Goal: Information Seeking & Learning: Check status

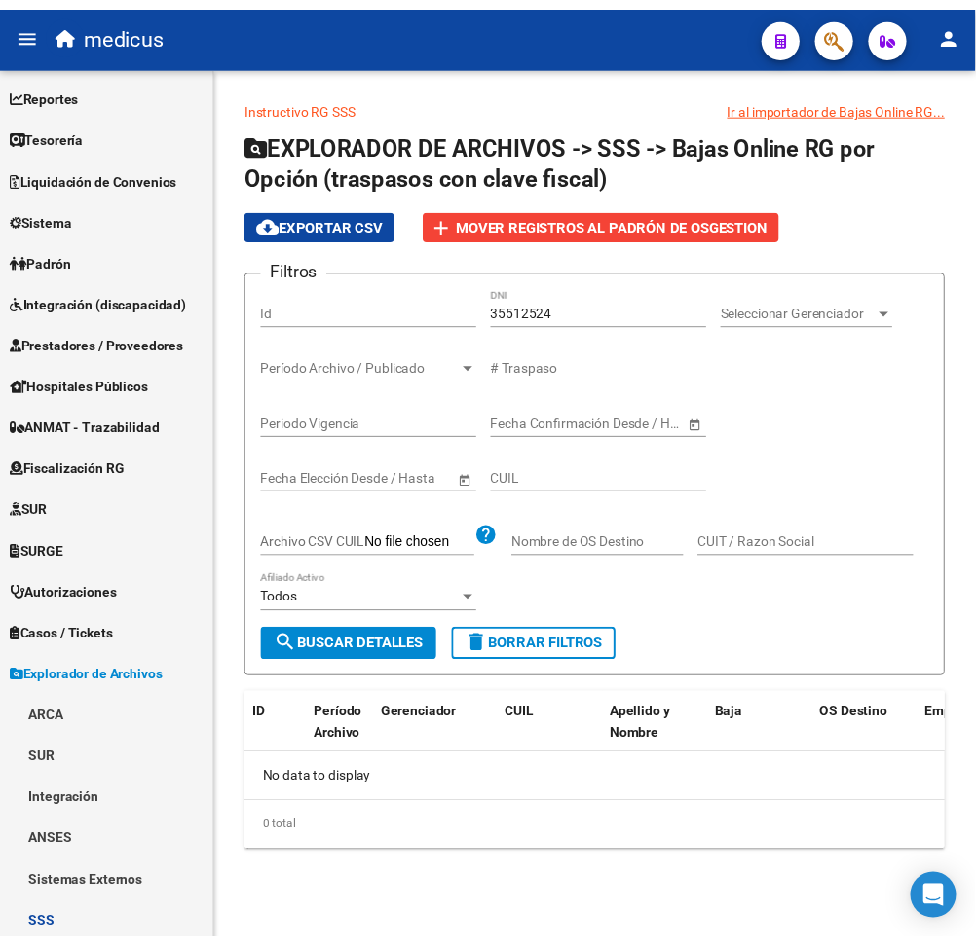
scroll to position [558, 0]
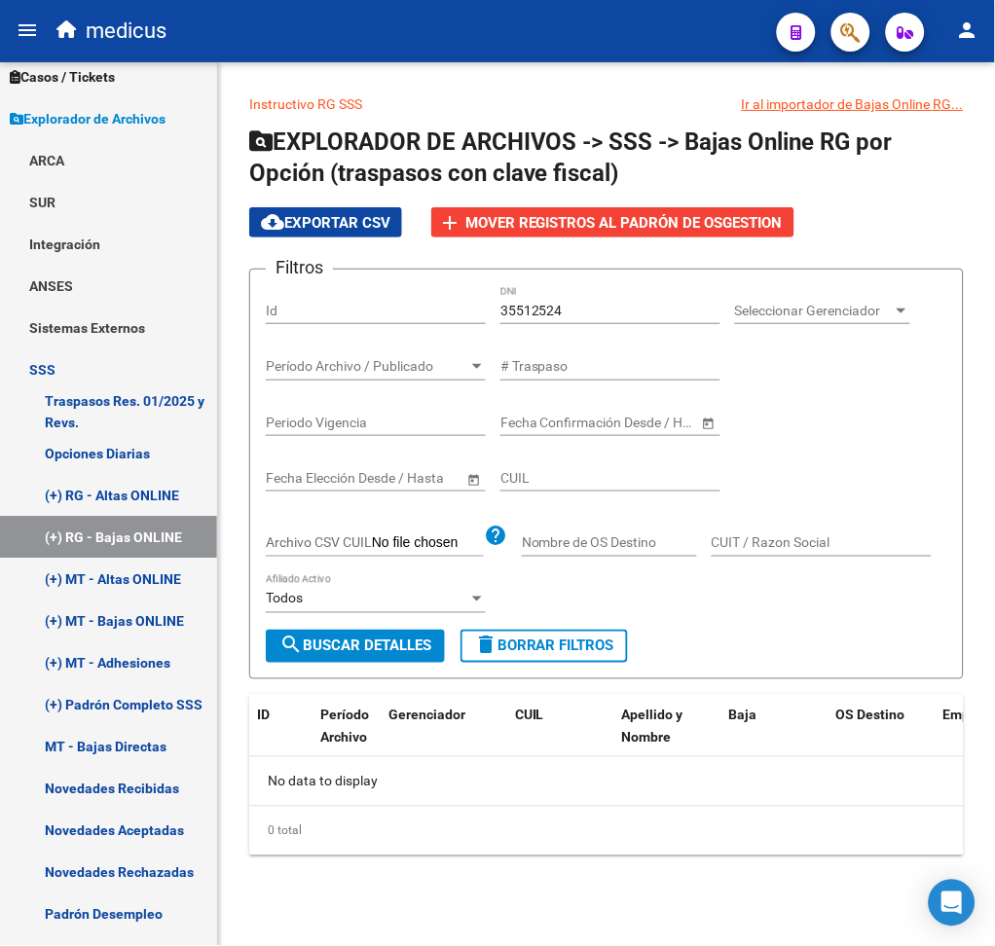
click at [836, 21] on button "button" at bounding box center [851, 32] width 39 height 39
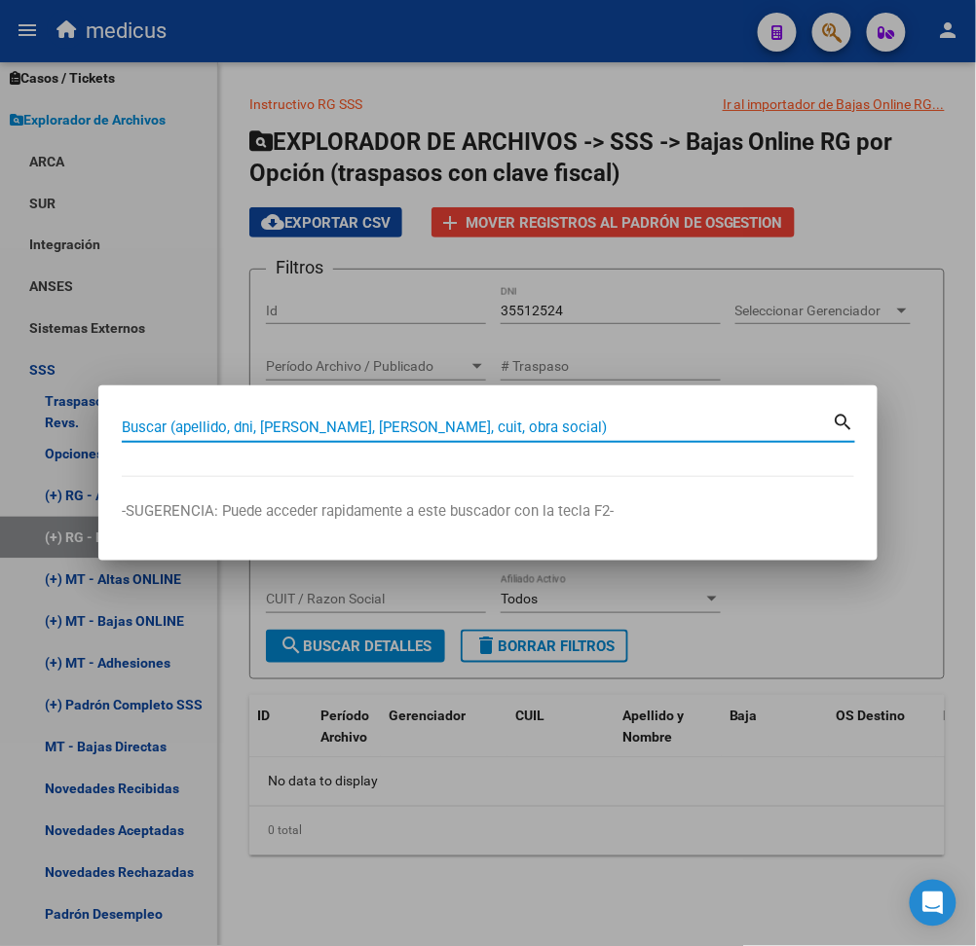
paste input "27-17460433-4"
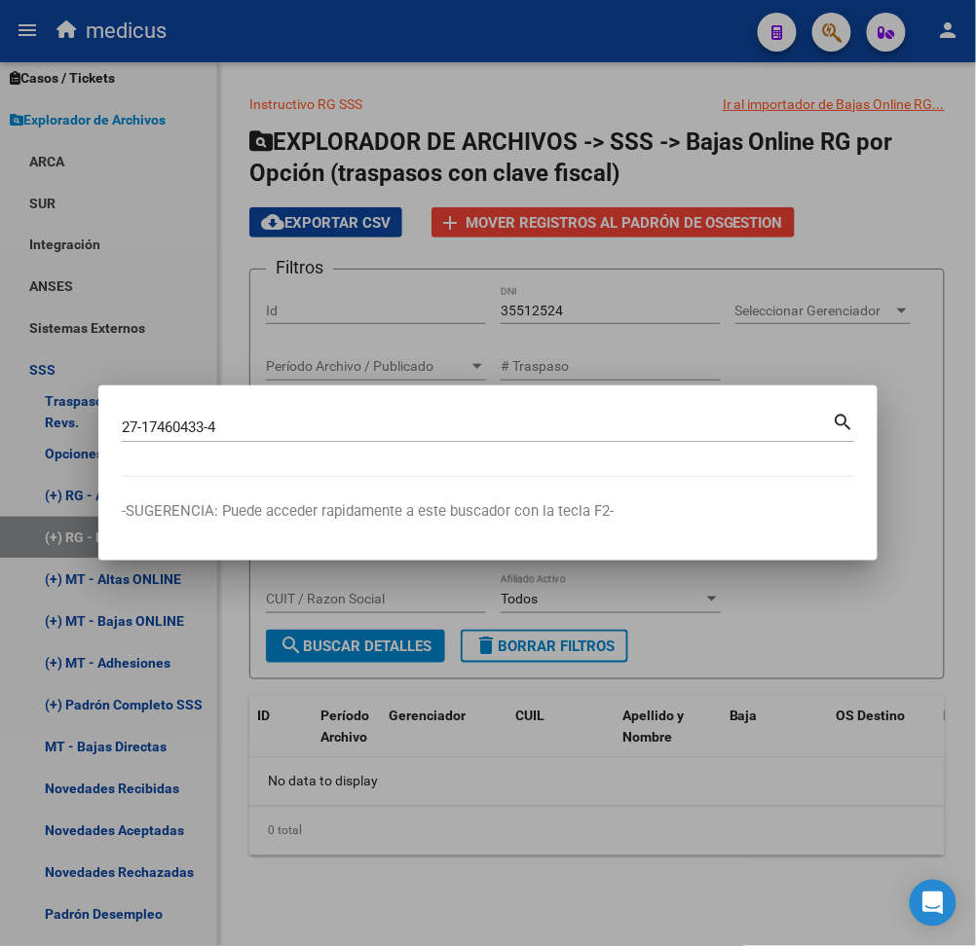
click at [843, 423] on mat-icon "search" at bounding box center [844, 420] width 22 height 23
type input "27174604334"
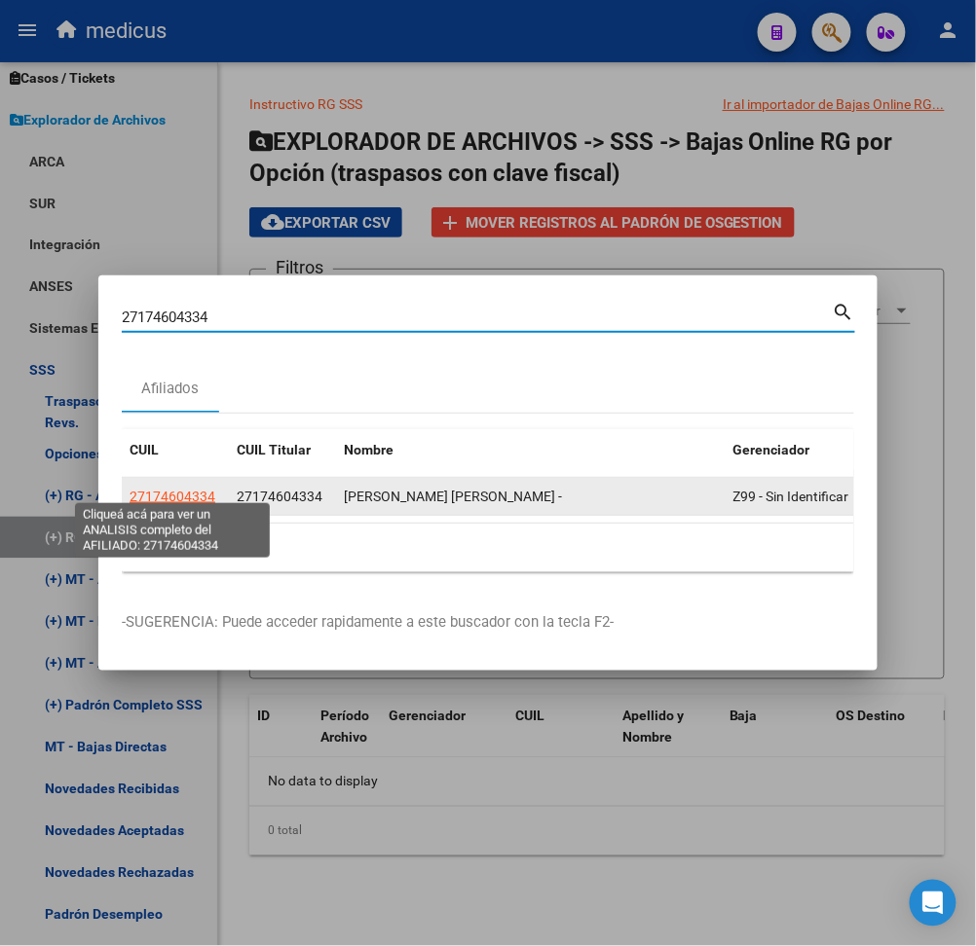
click at [147, 489] on span "27174604334" at bounding box center [173, 497] width 86 height 16
type textarea "27174604334"
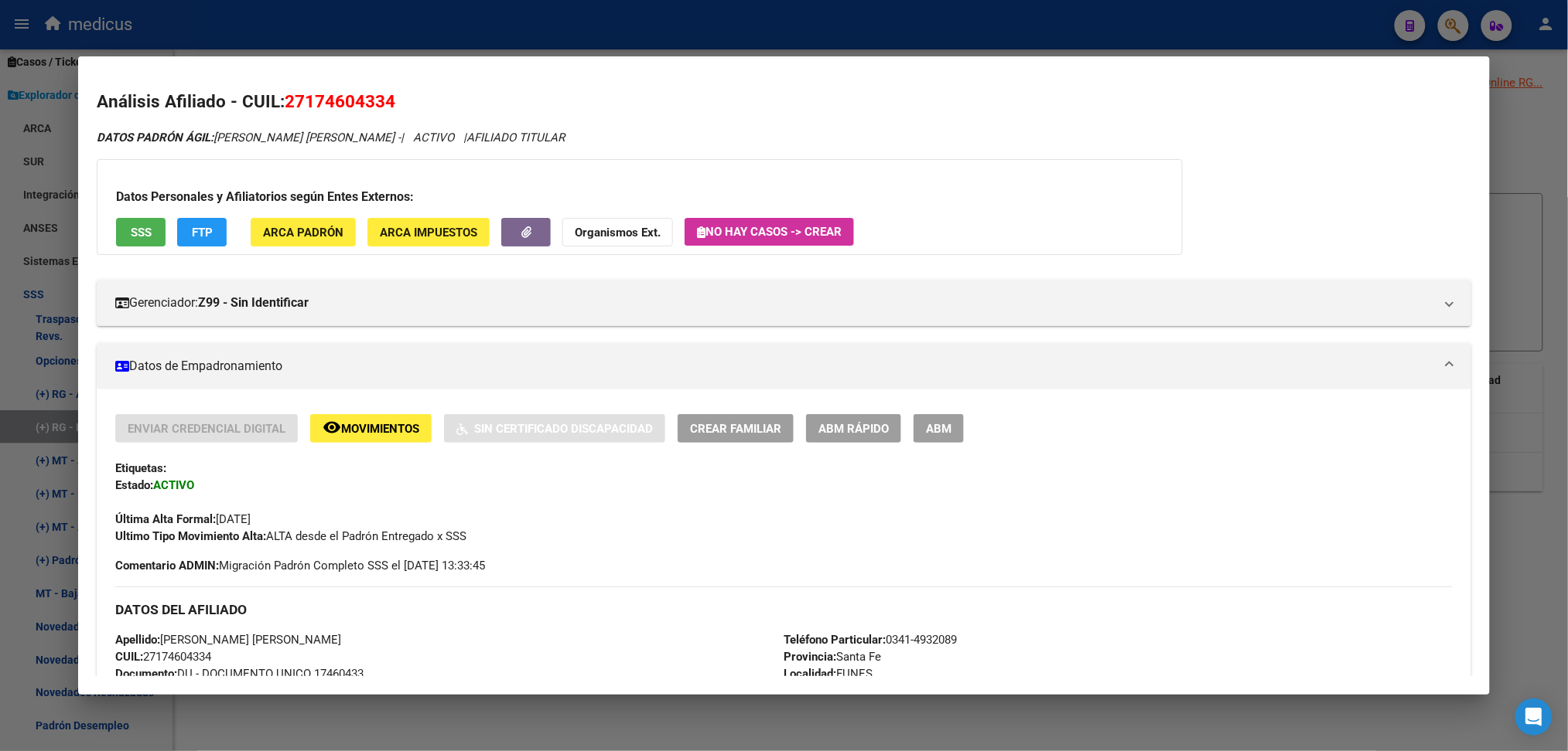
scroll to position [0, 0]
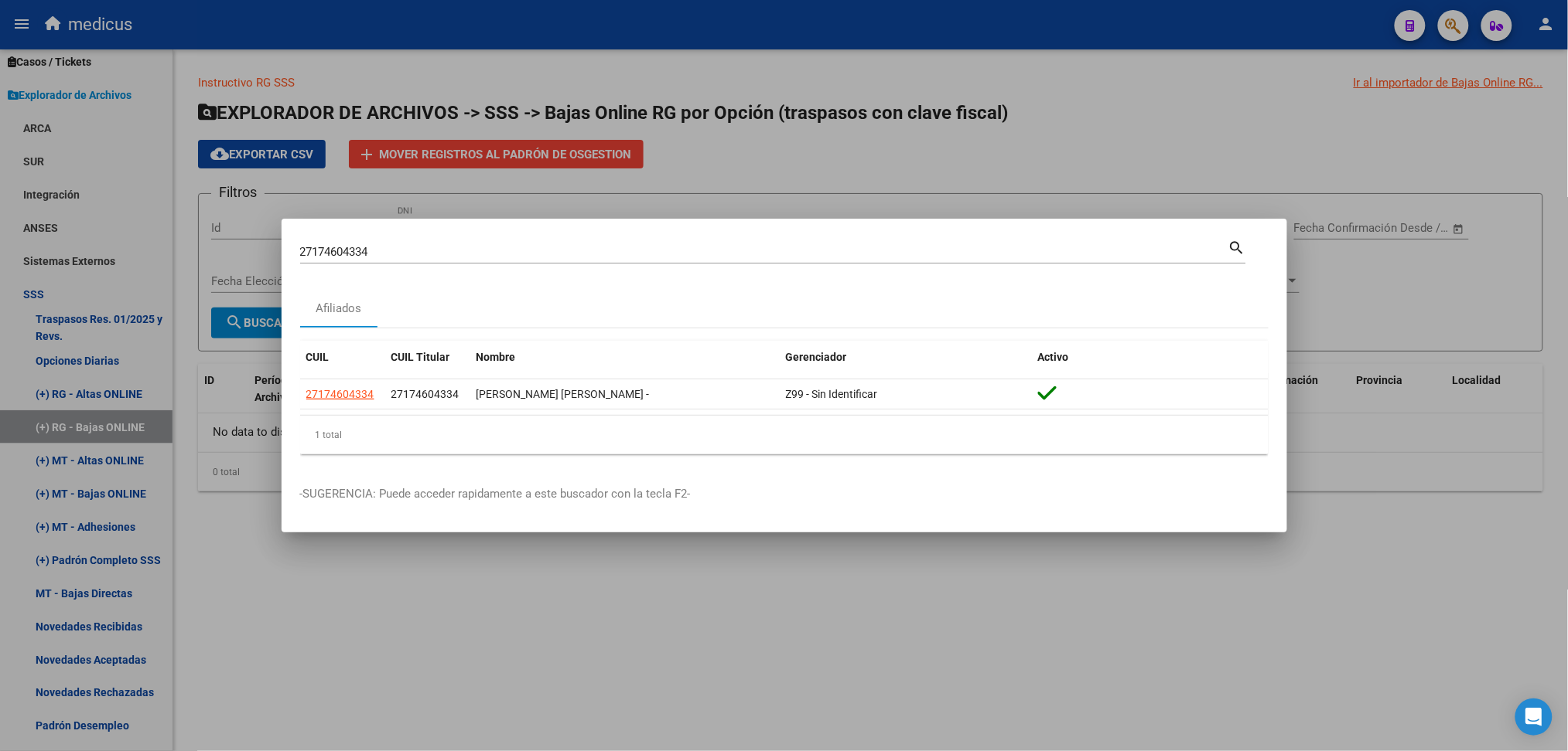
drag, startPoint x: 427, startPoint y: 260, endPoint x: 361, endPoint y: 272, distance: 67.1
click at [288, 252] on mat-dialog-content "27174604334 Buscar (apellido, dni, cuil, nro traspaso, cuit, obra social) searc…" at bounding box center [784, 352] width 1006 height 229
drag, startPoint x: 384, startPoint y: 279, endPoint x: 402, endPoint y: 237, distance: 45.7
click at [414, 257] on mat-dialog-content "27174604334 Buscar (apellido, dni, cuil, nro traspaso, cuit, obra social) searc…" at bounding box center [784, 352] width 1006 height 229
click at [356, 245] on input "27174604334" at bounding box center [764, 252] width 928 height 14
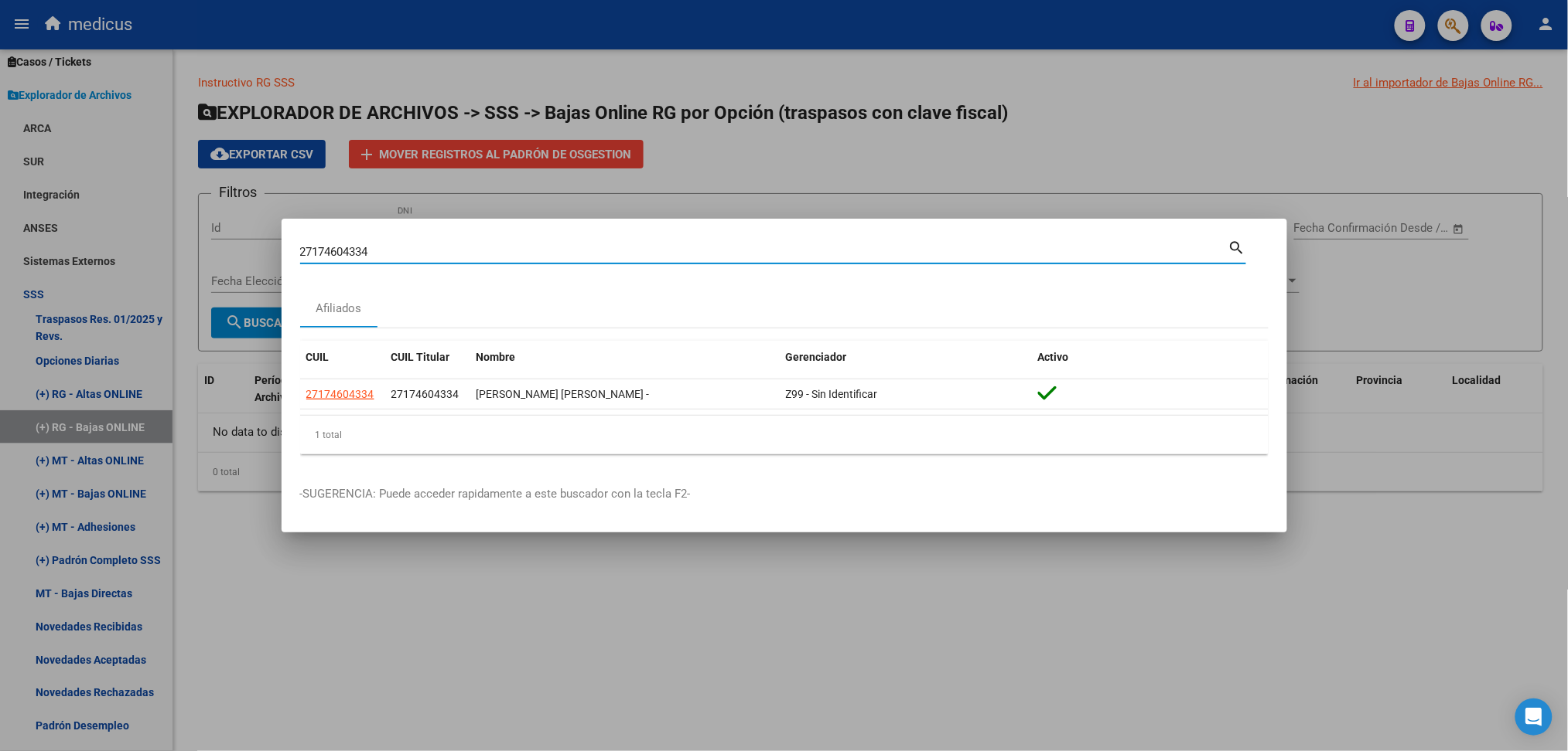
click at [356, 245] on input "27174604334" at bounding box center [764, 252] width 928 height 14
paste input "20-36728048-5"
type input "20367280485"
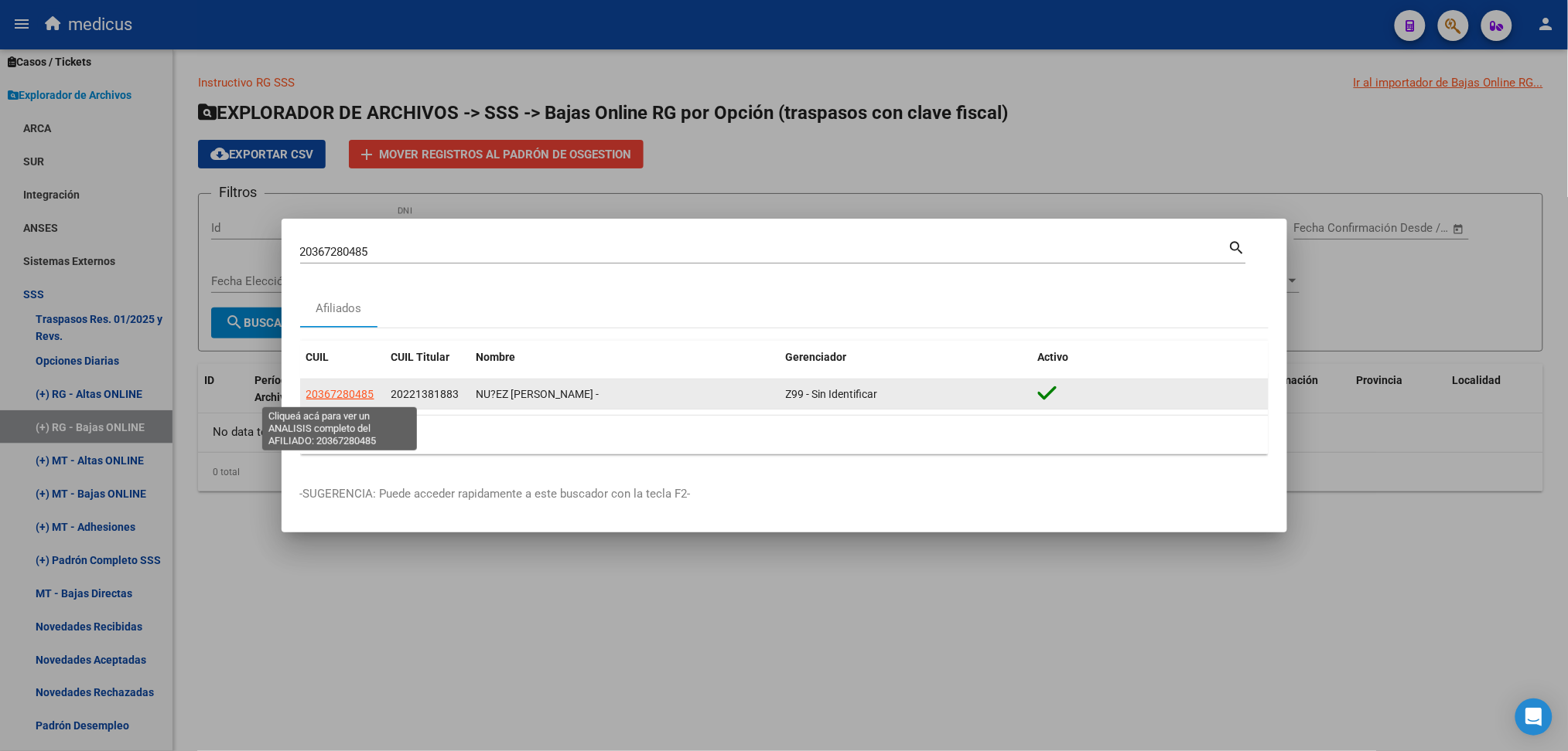
click at [348, 395] on span "20367280485" at bounding box center [341, 395] width 68 height 13
type textarea "20367280485"
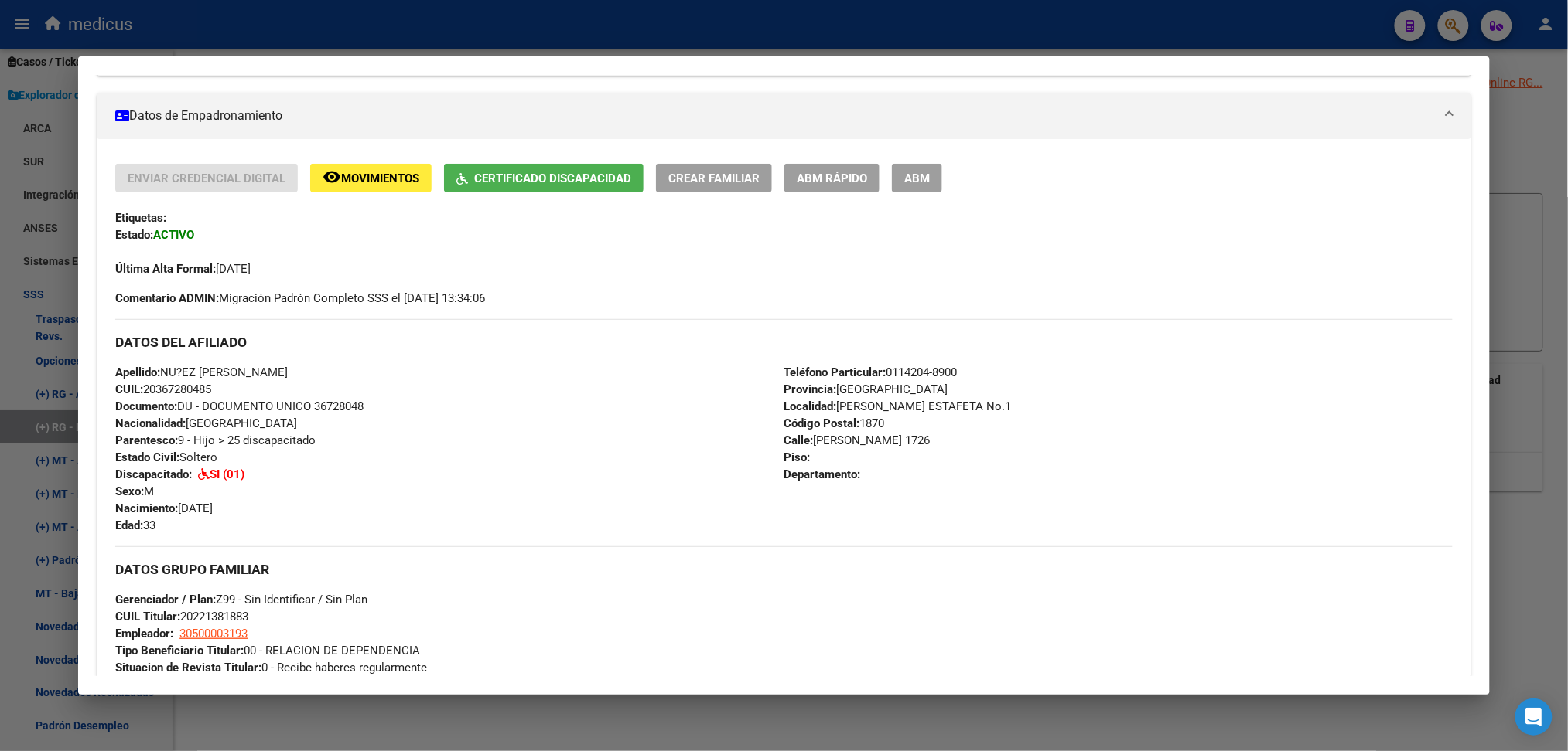
scroll to position [705, 0]
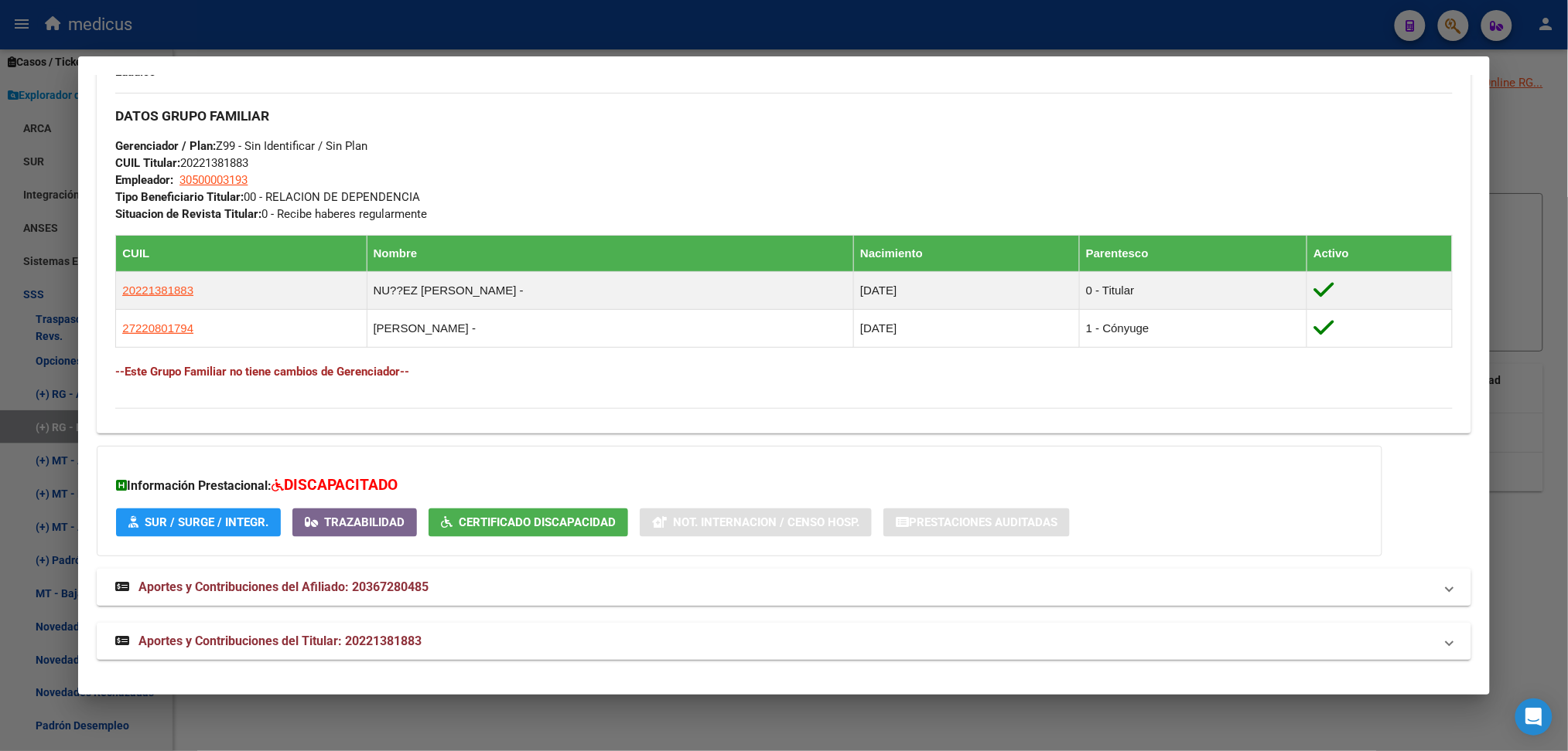
click at [377, 584] on span "Aportes y Contribuciones del Afiliado: 20367280485" at bounding box center [283, 587] width 290 height 15
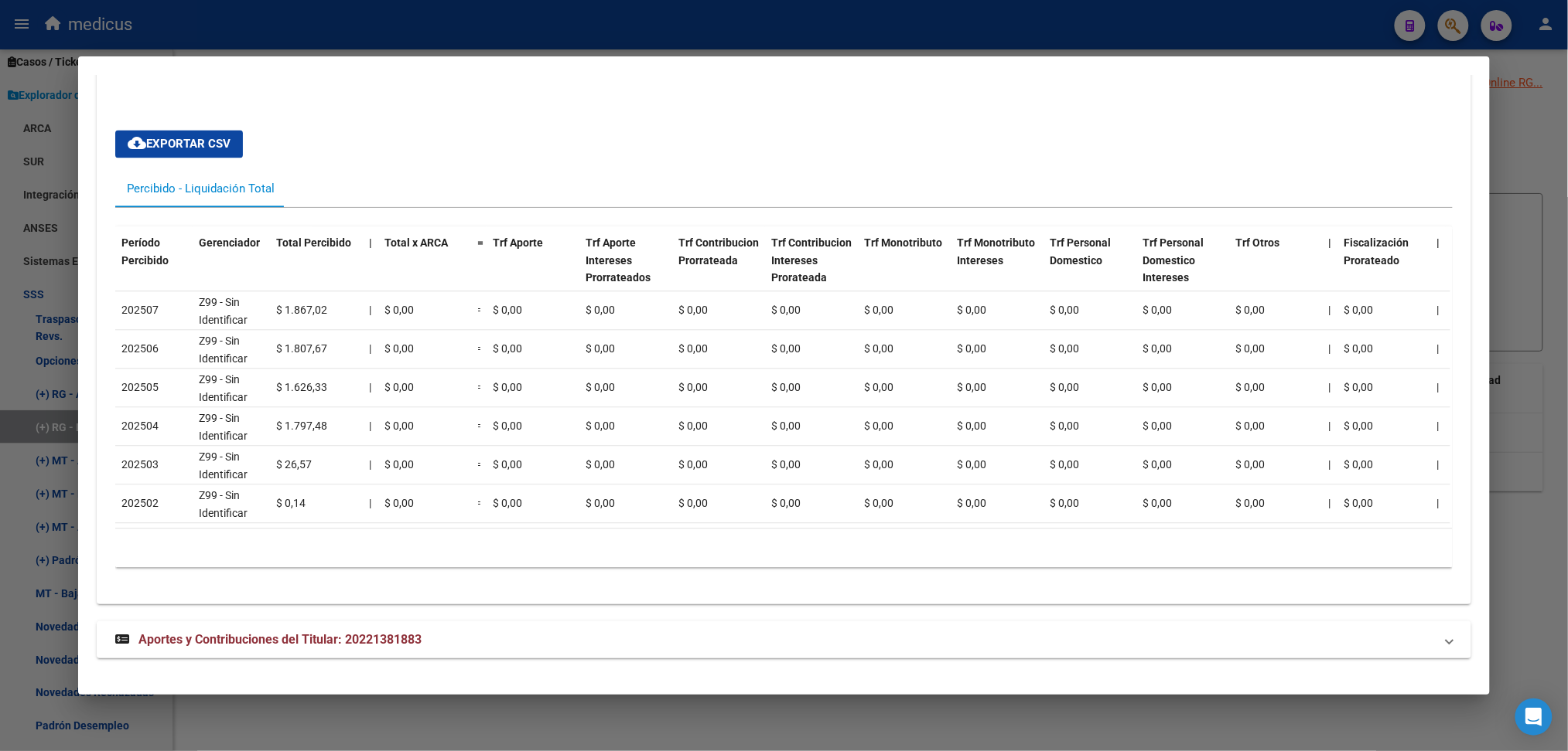
scroll to position [1245, 0]
click at [330, 635] on span "Aportes y Contribuciones del Titular: 20221381883" at bounding box center [280, 640] width 283 height 15
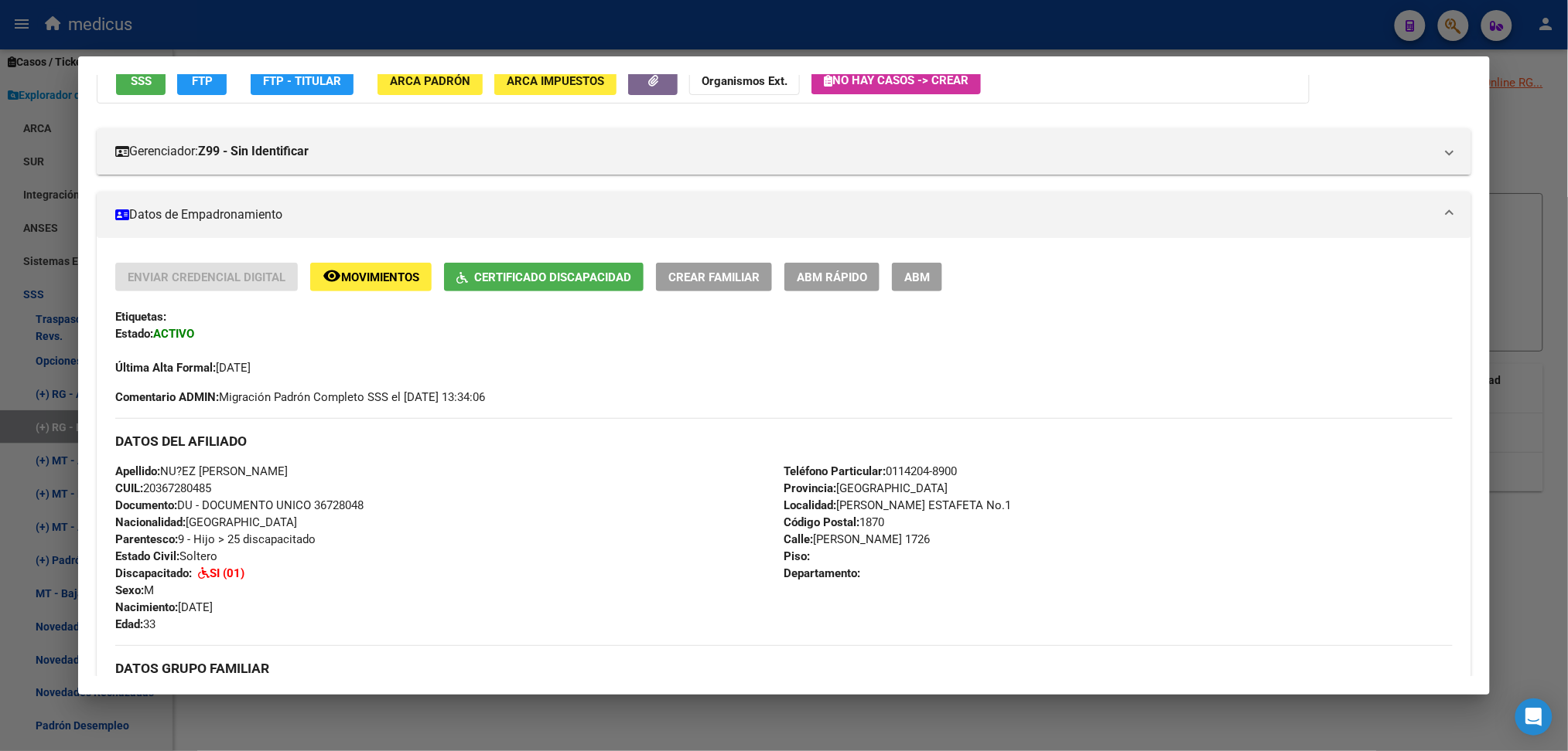
scroll to position [0, 0]
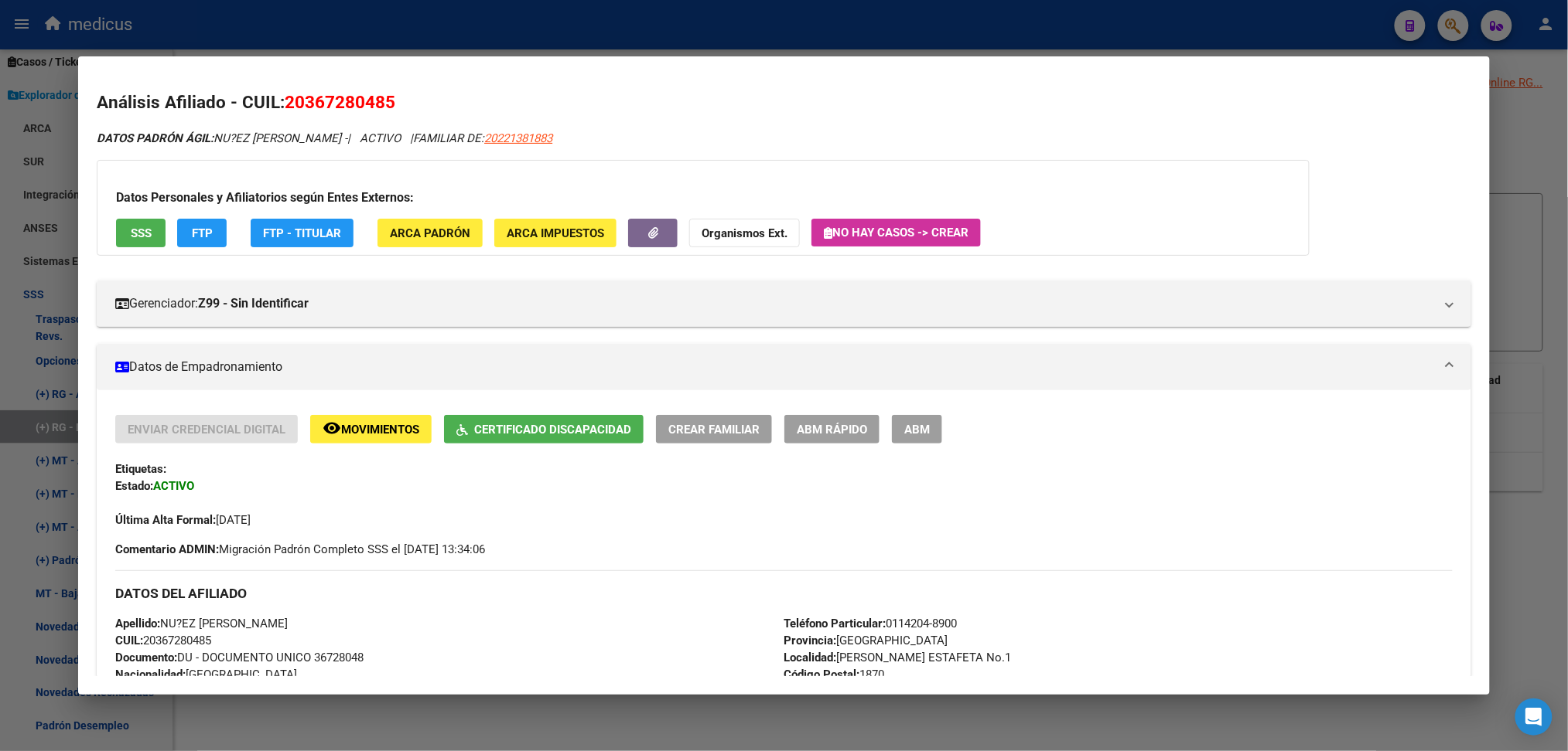
drag, startPoint x: 280, startPoint y: 100, endPoint x: 397, endPoint y: 109, distance: 117.3
click at [397, 109] on h2 "Análisis Afiliado - CUIL: 20367280485" at bounding box center [783, 102] width 1373 height 26
click at [363, 94] on span "20367280485" at bounding box center [339, 102] width 110 height 20
click at [357, 100] on span "20367280485" at bounding box center [339, 102] width 110 height 20
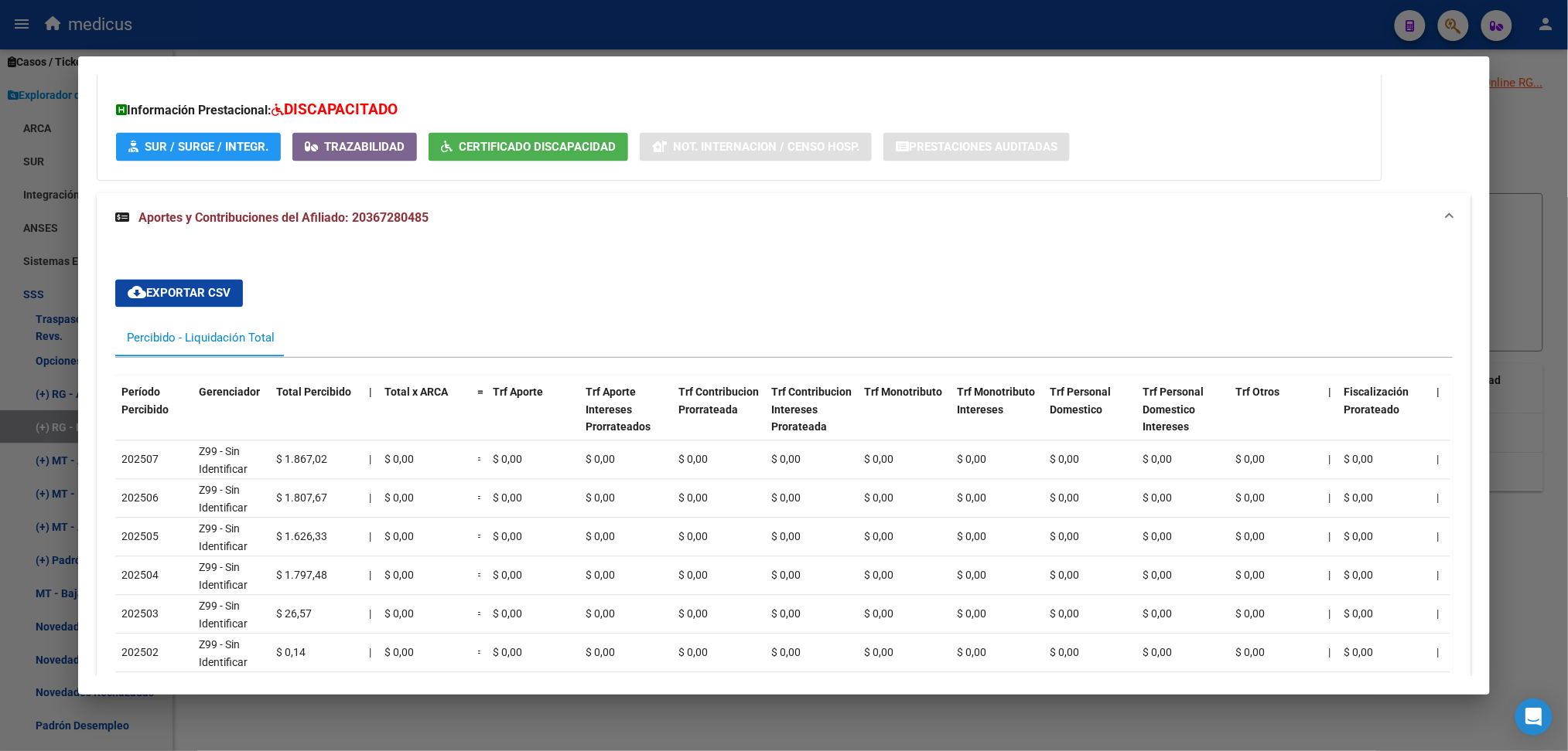
scroll to position [1133, 0]
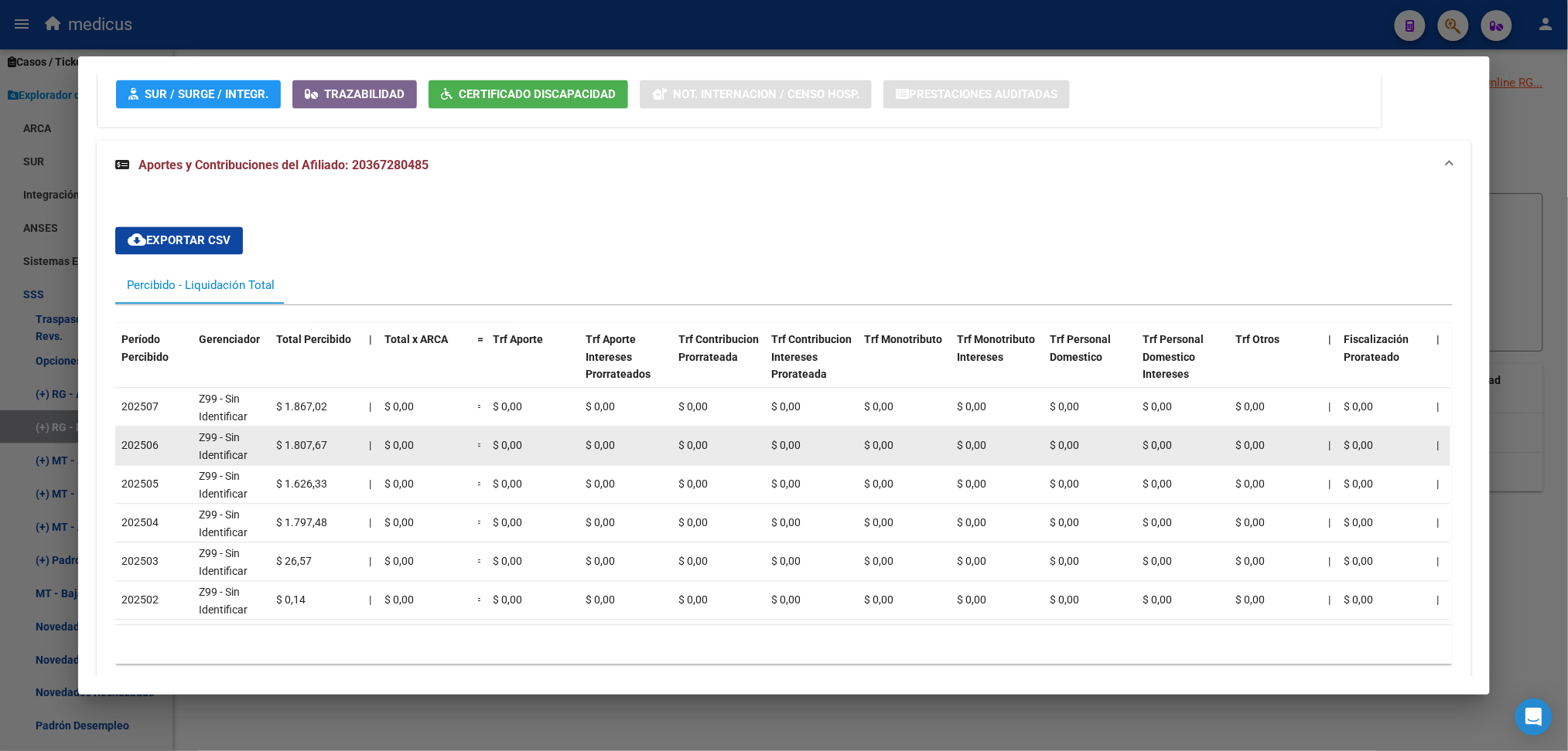
click at [299, 445] on span "$ 1.807,67" at bounding box center [302, 446] width 51 height 13
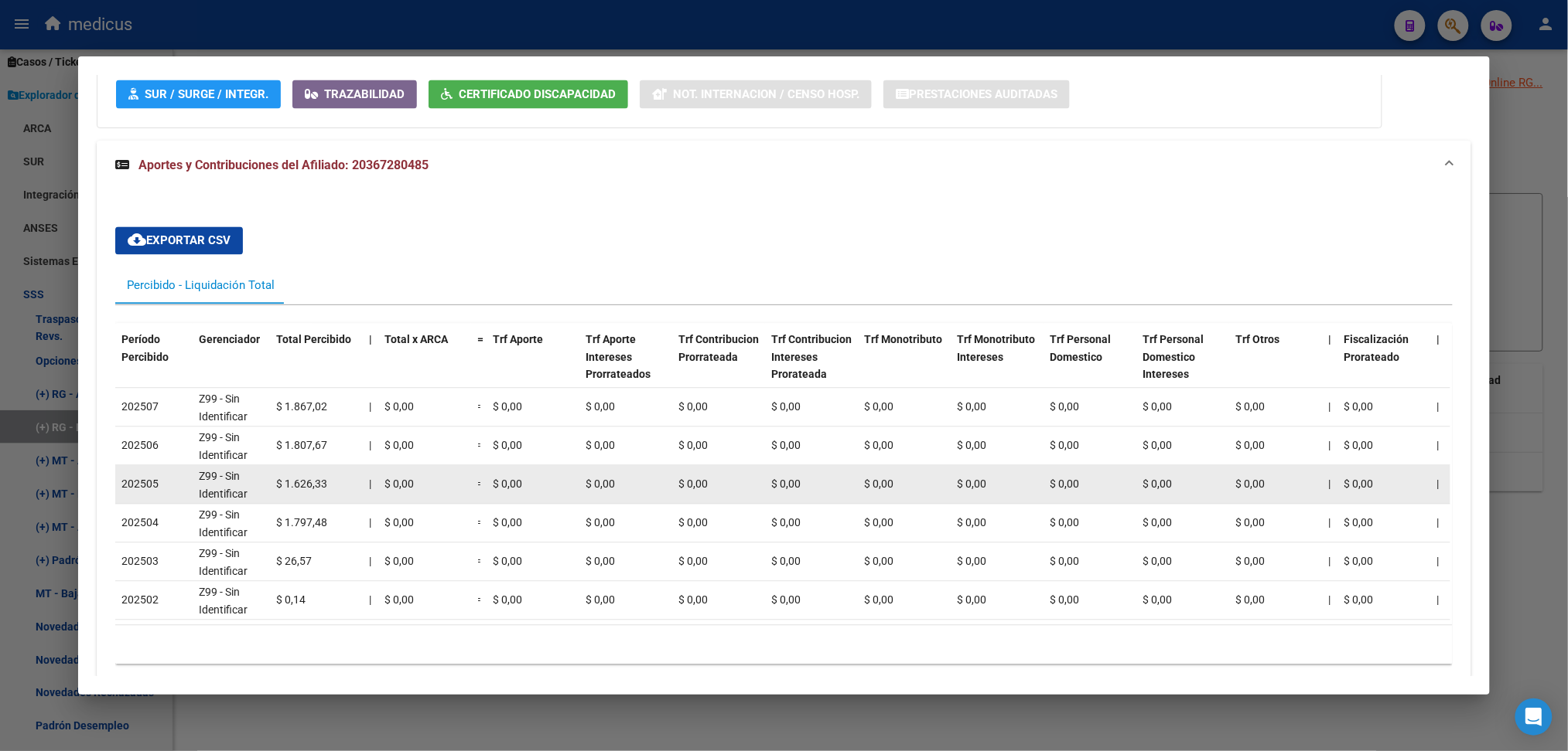
click at [293, 482] on span "$ 1.626,33" at bounding box center [302, 485] width 51 height 13
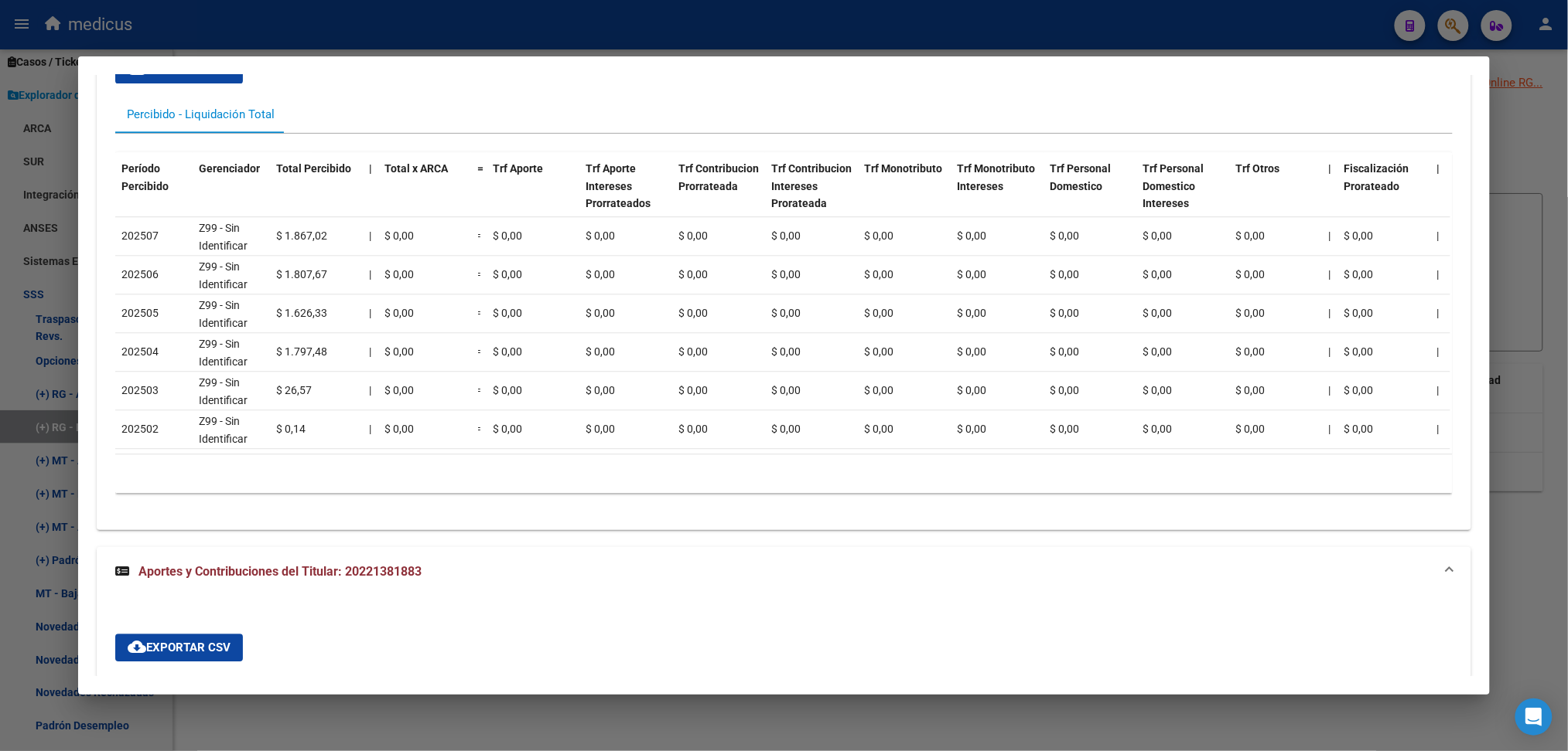
scroll to position [1339, 0]
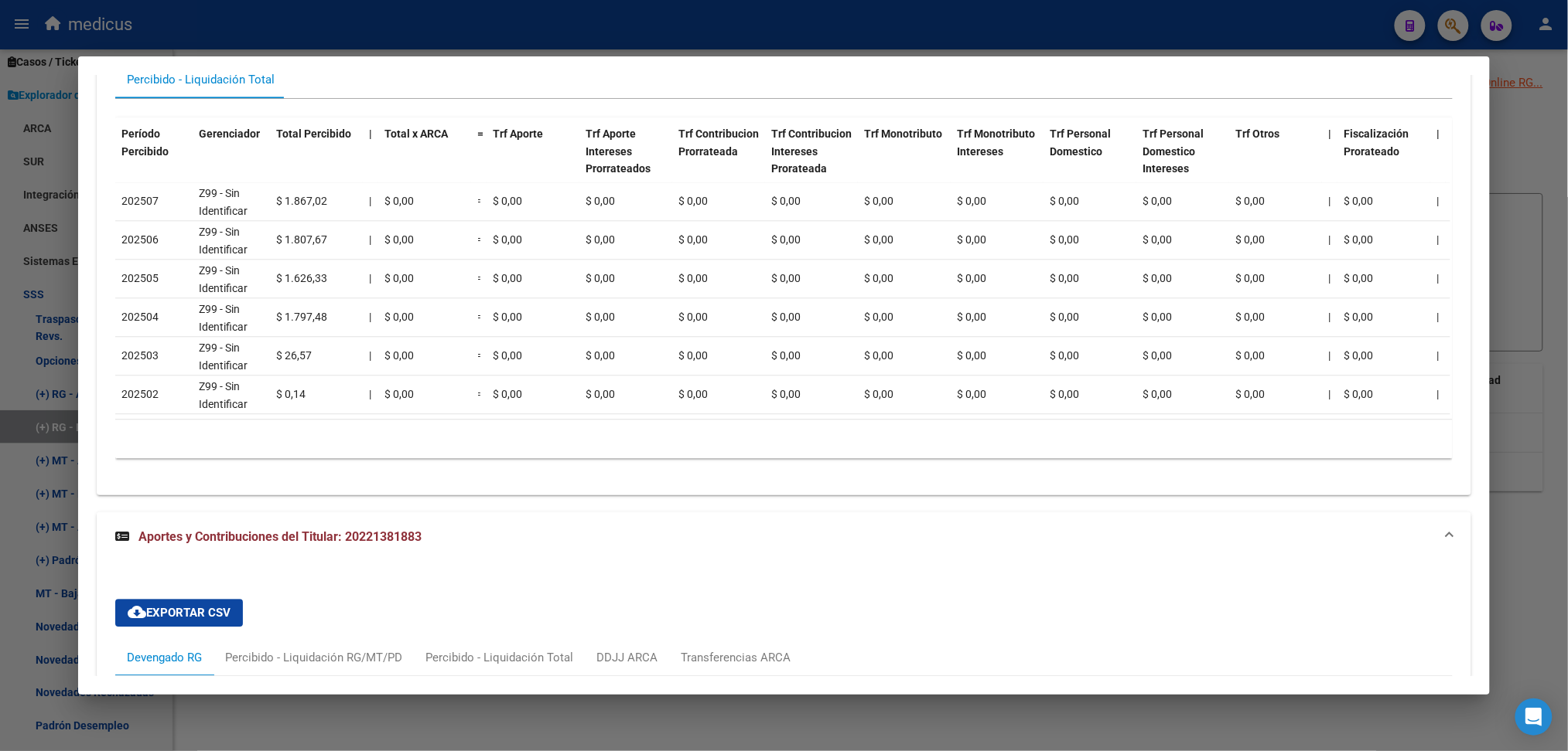
click at [377, 545] on span "Aportes y Contribuciones del Titular: 20221381883" at bounding box center [280, 537] width 283 height 15
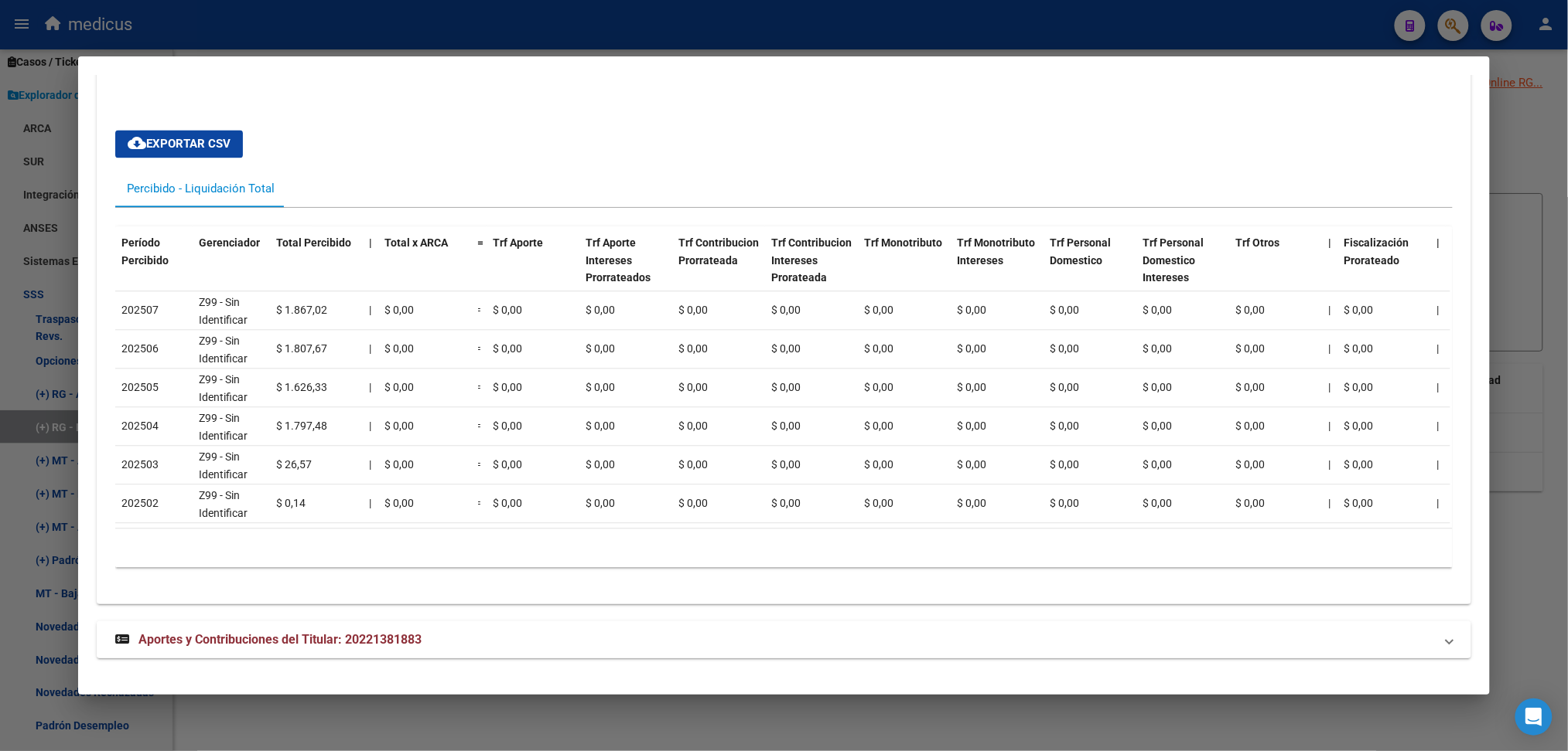
scroll to position [1245, 0]
click at [408, 634] on span "Aportes y Contribuciones del Titular: 20221381883" at bounding box center [280, 640] width 283 height 15
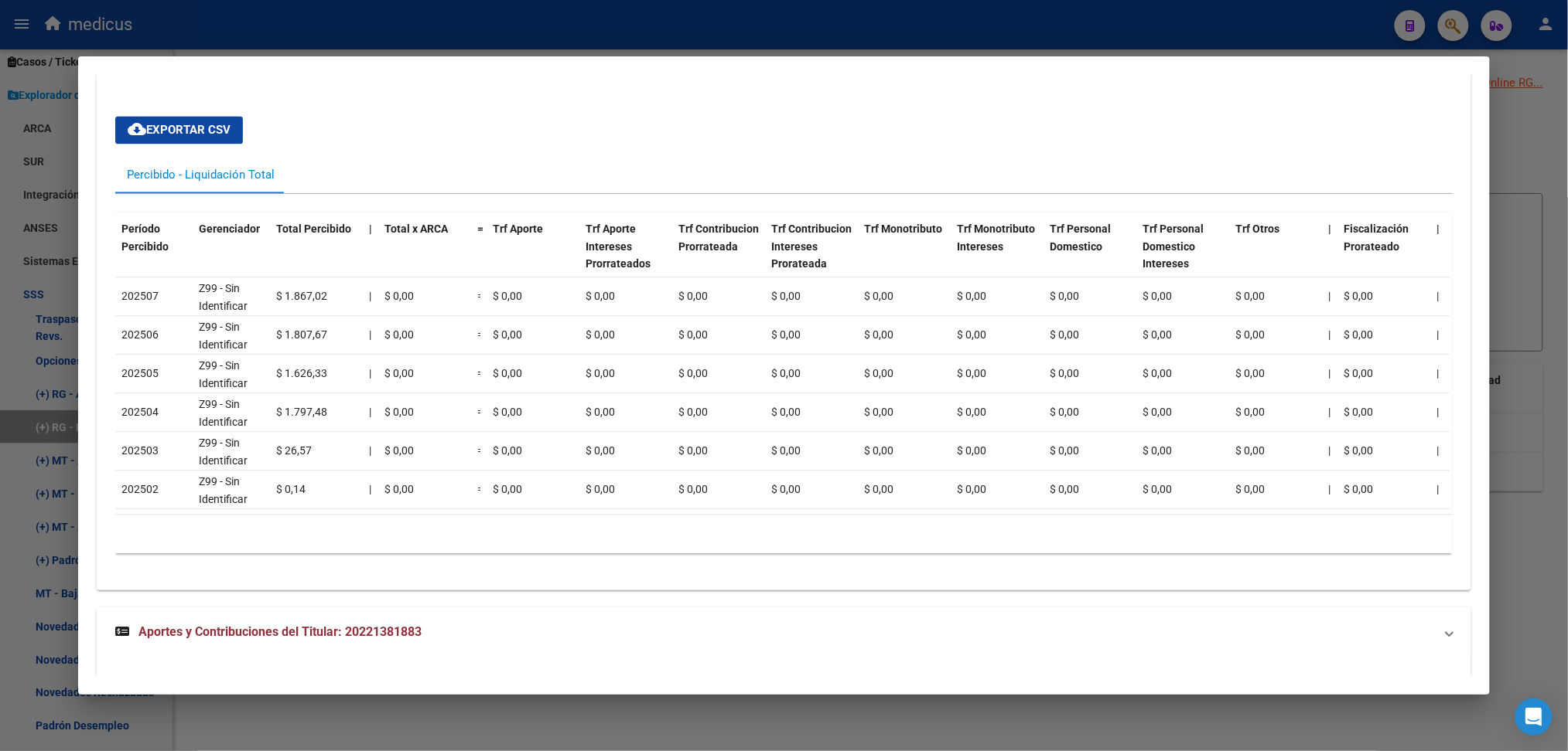
scroll to position [1339, 0]
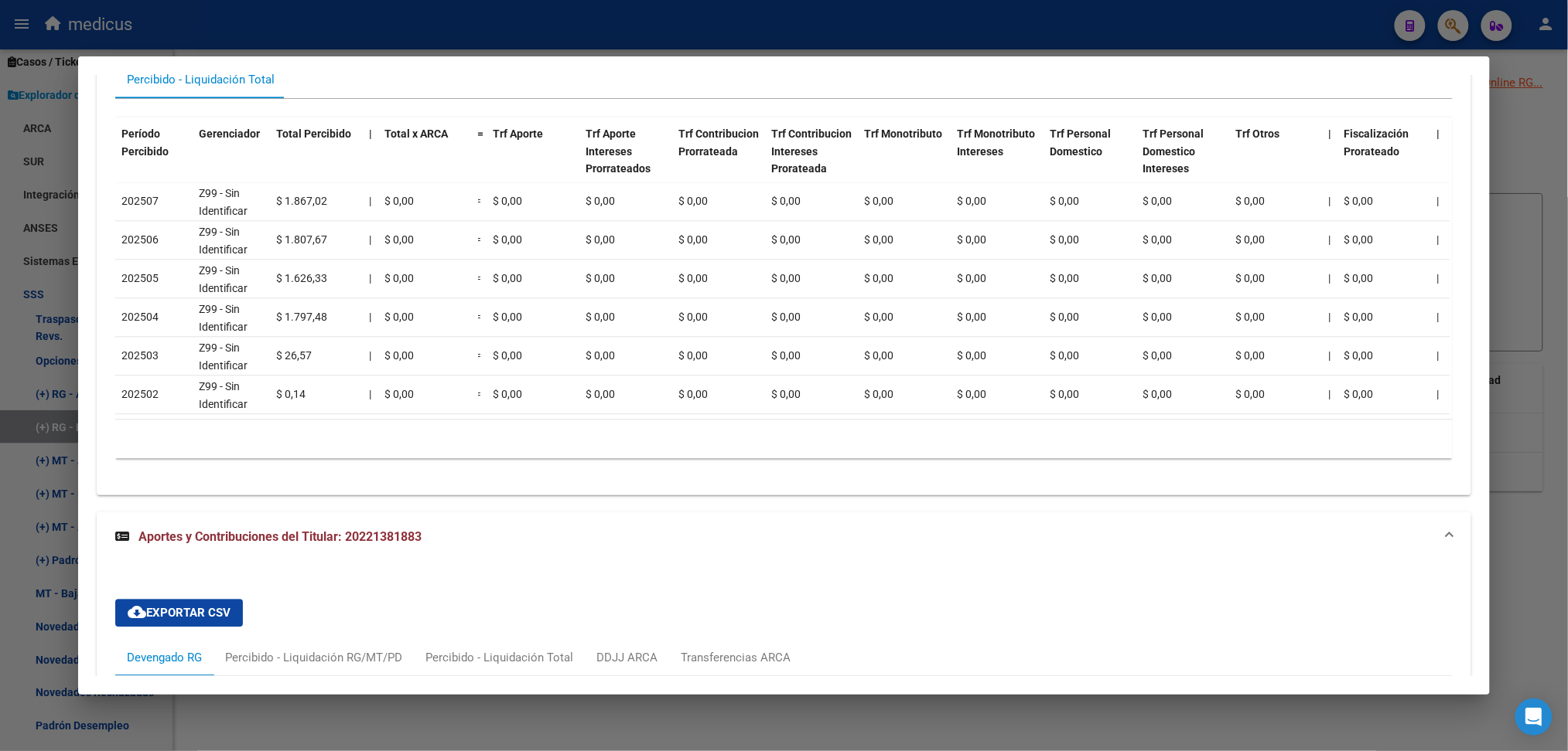
click at [369, 545] on span "Aportes y Contribuciones del Titular: 20221381883" at bounding box center [280, 537] width 283 height 15
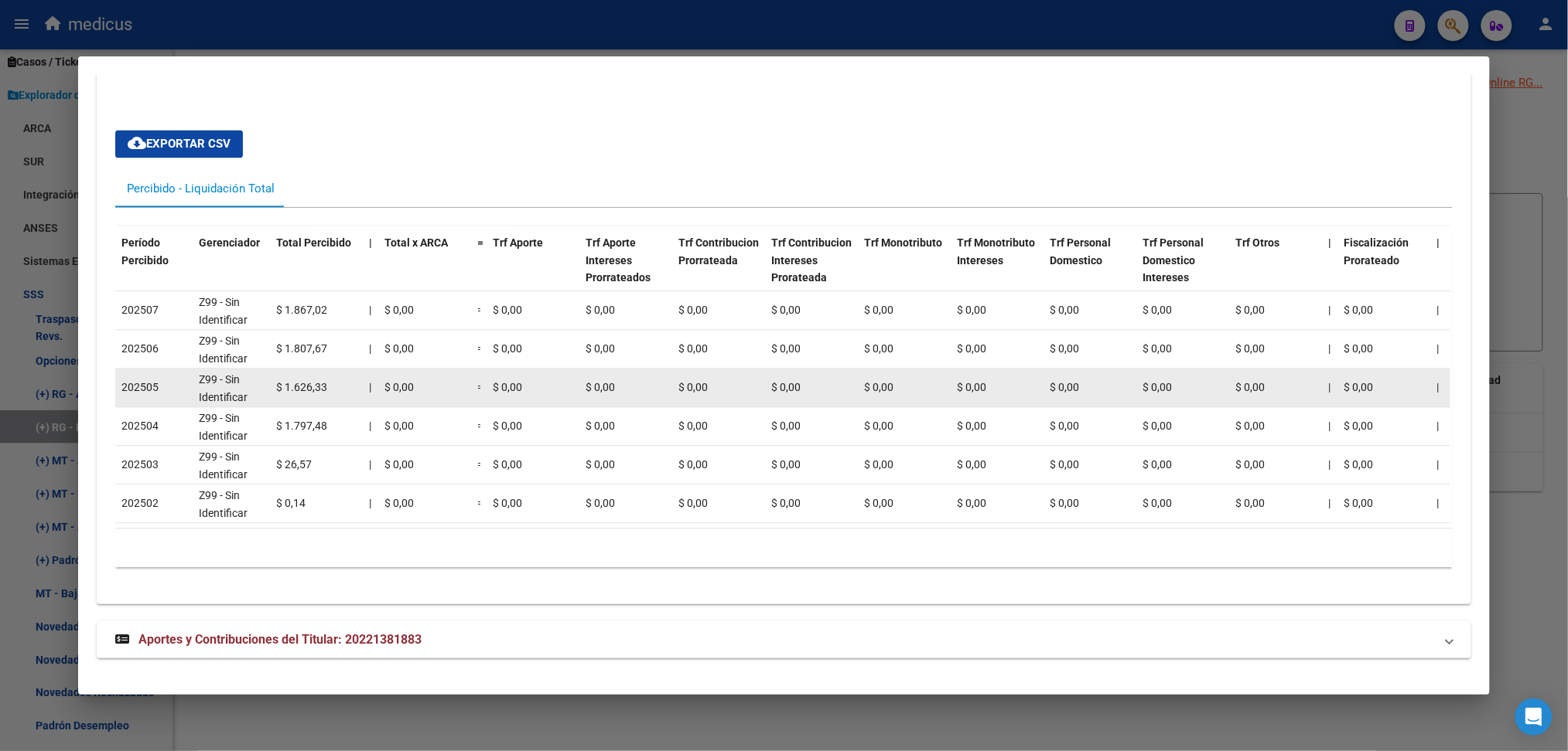
scroll to position [1142, 0]
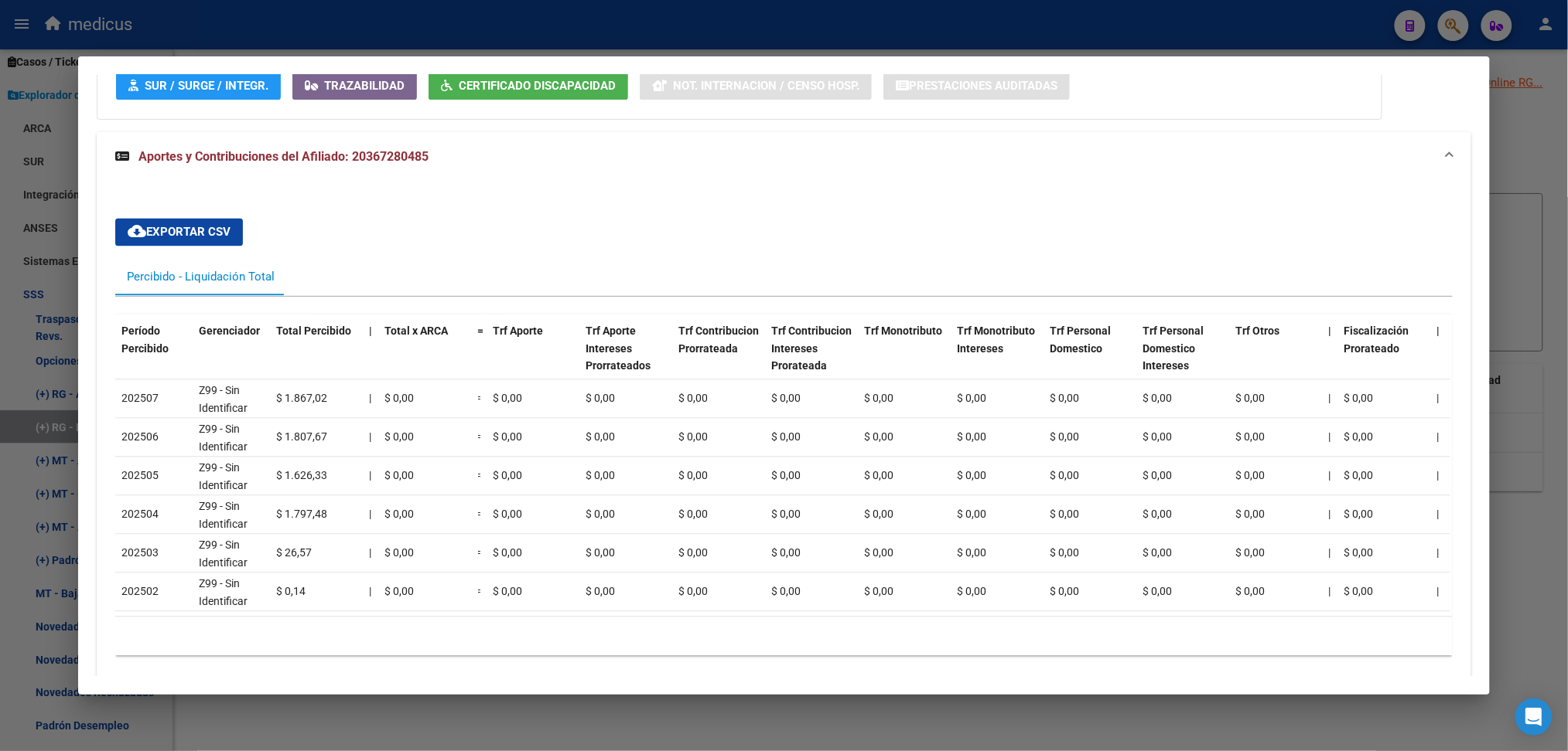
click at [291, 153] on span "Aportes y Contribuciones del Afiliado: 20367280485" at bounding box center [283, 156] width 290 height 15
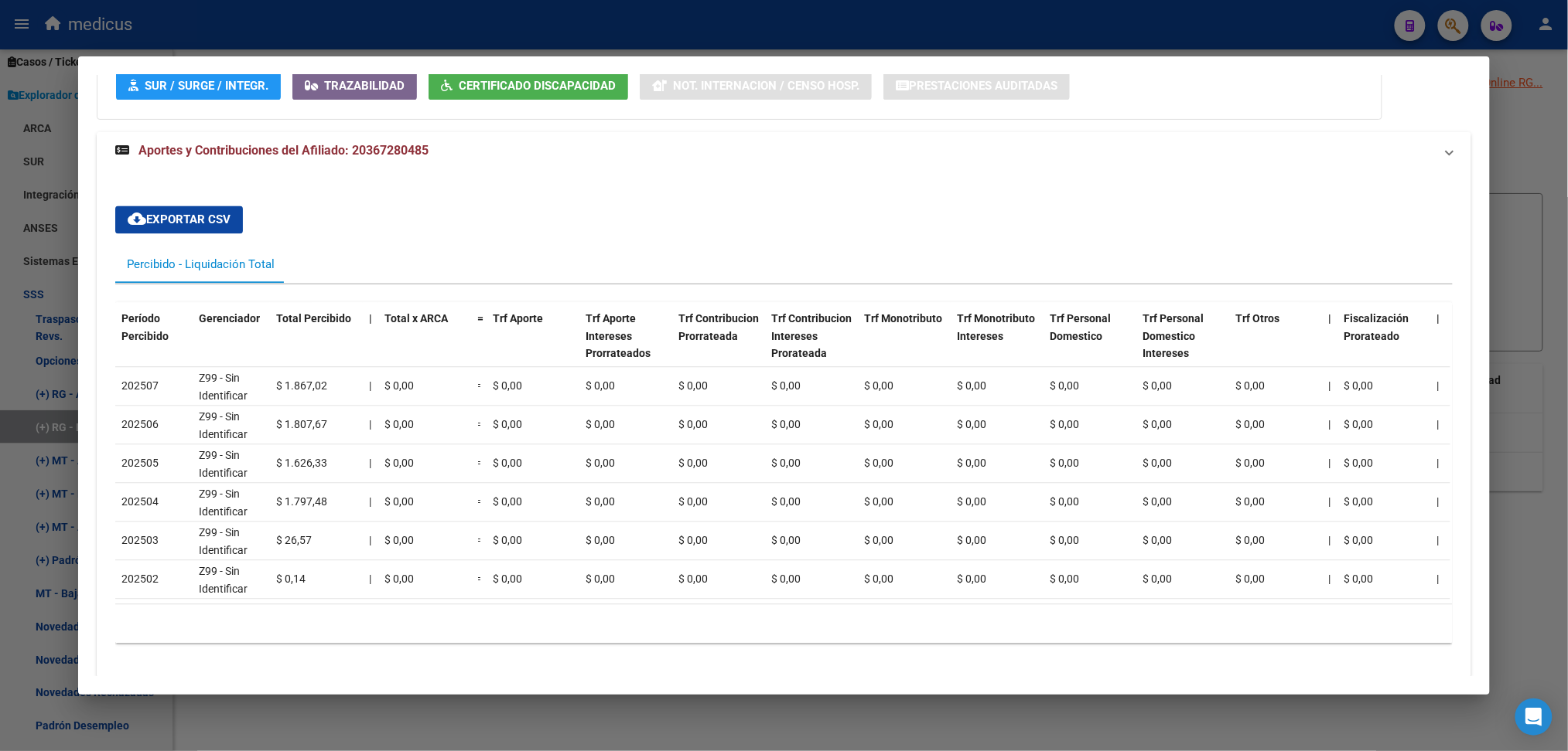
scroll to position [705, 0]
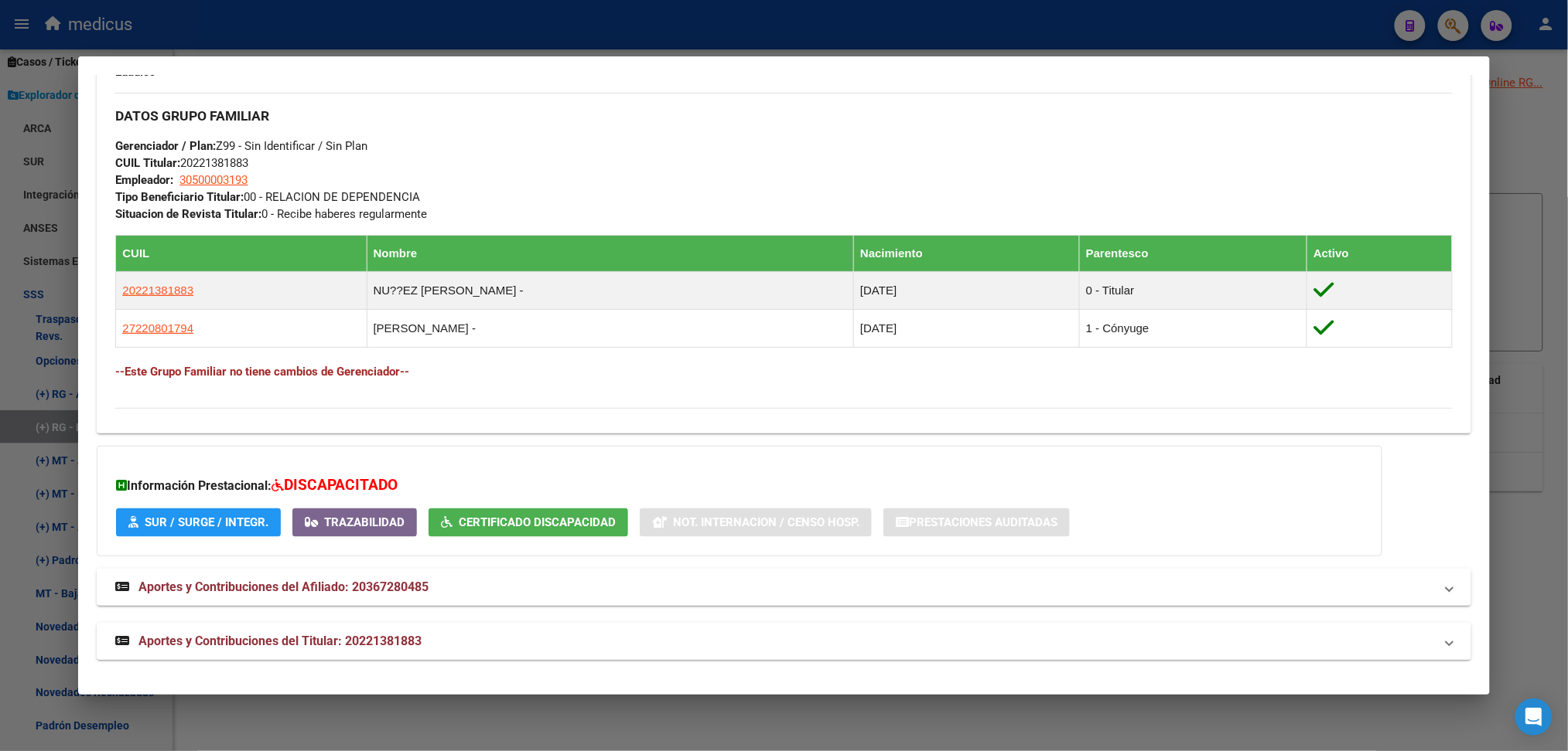
click at [381, 645] on strong "Aportes y Contribuciones del Titular: 20221381883" at bounding box center [268, 641] width 307 height 18
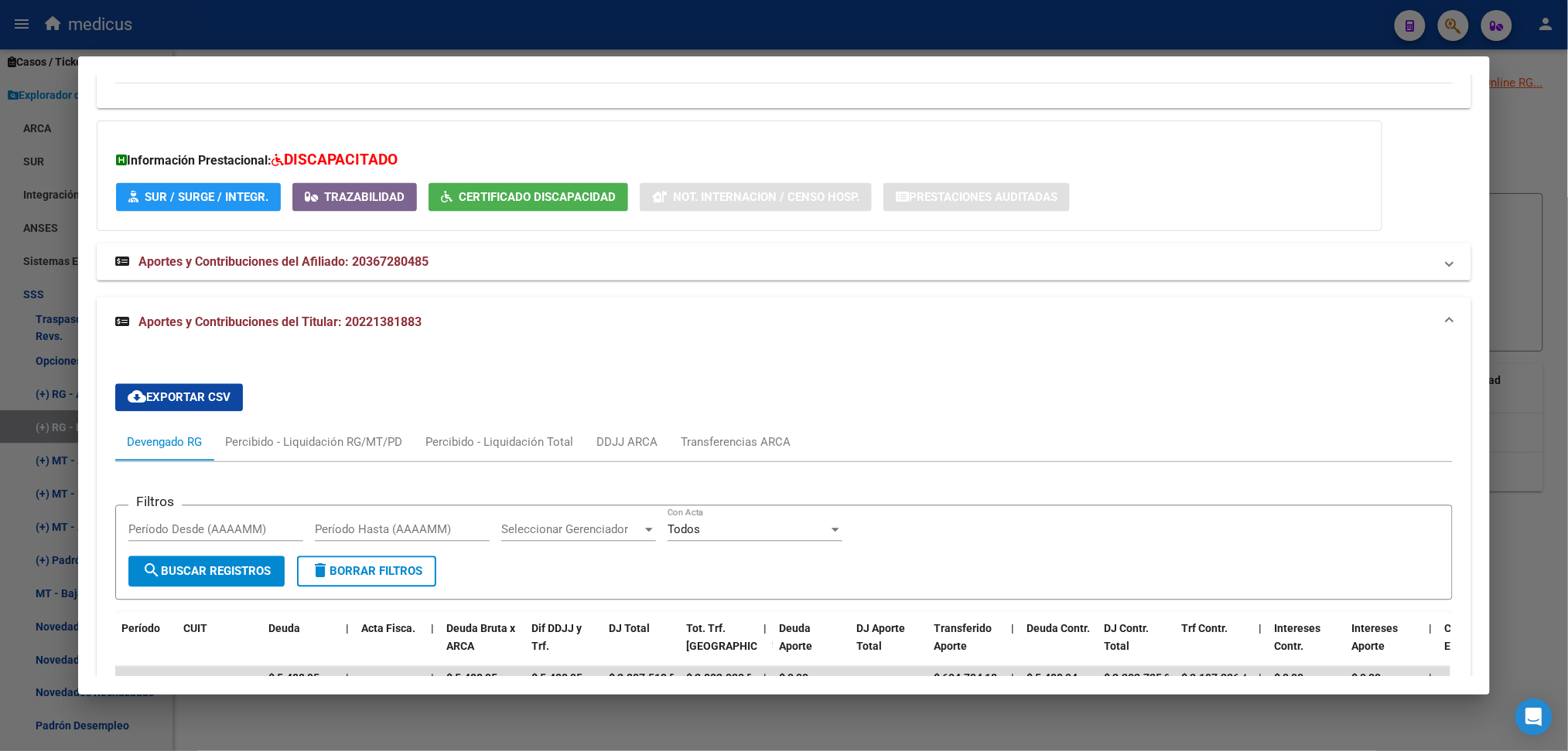
scroll to position [1015, 0]
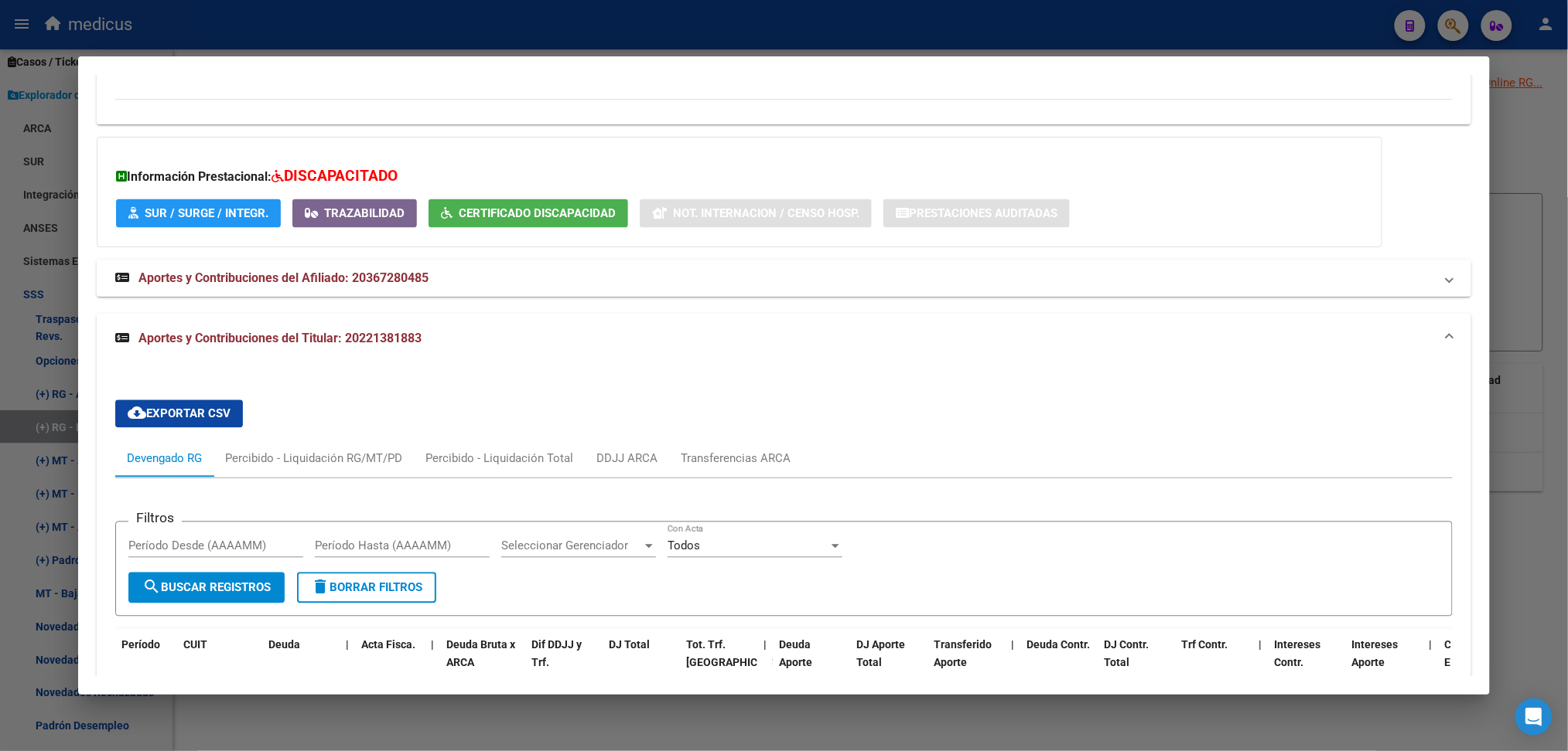
click at [272, 275] on span "Aportes y Contribuciones del Afiliado: 20367280485" at bounding box center [283, 278] width 290 height 15
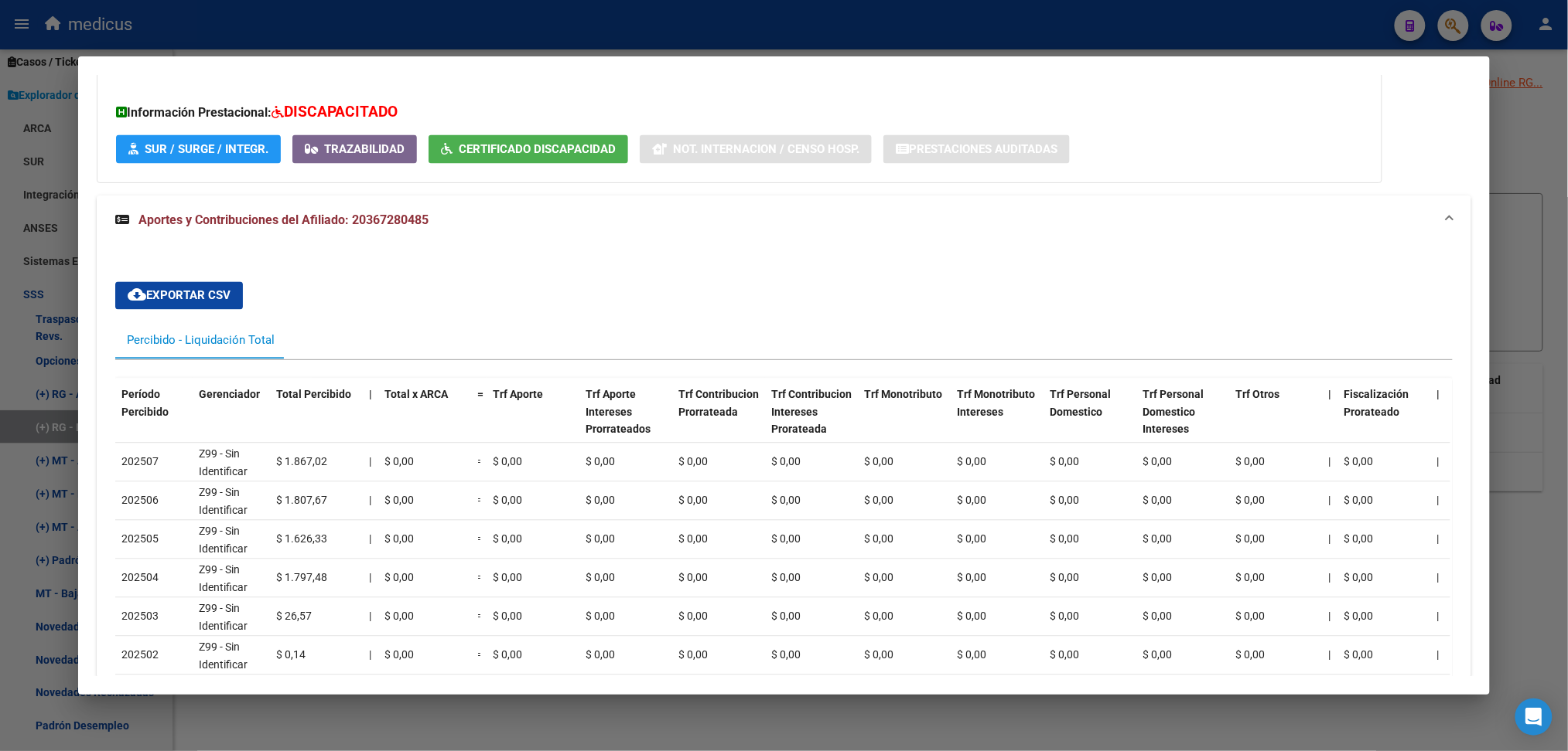
scroll to position [1096, 0]
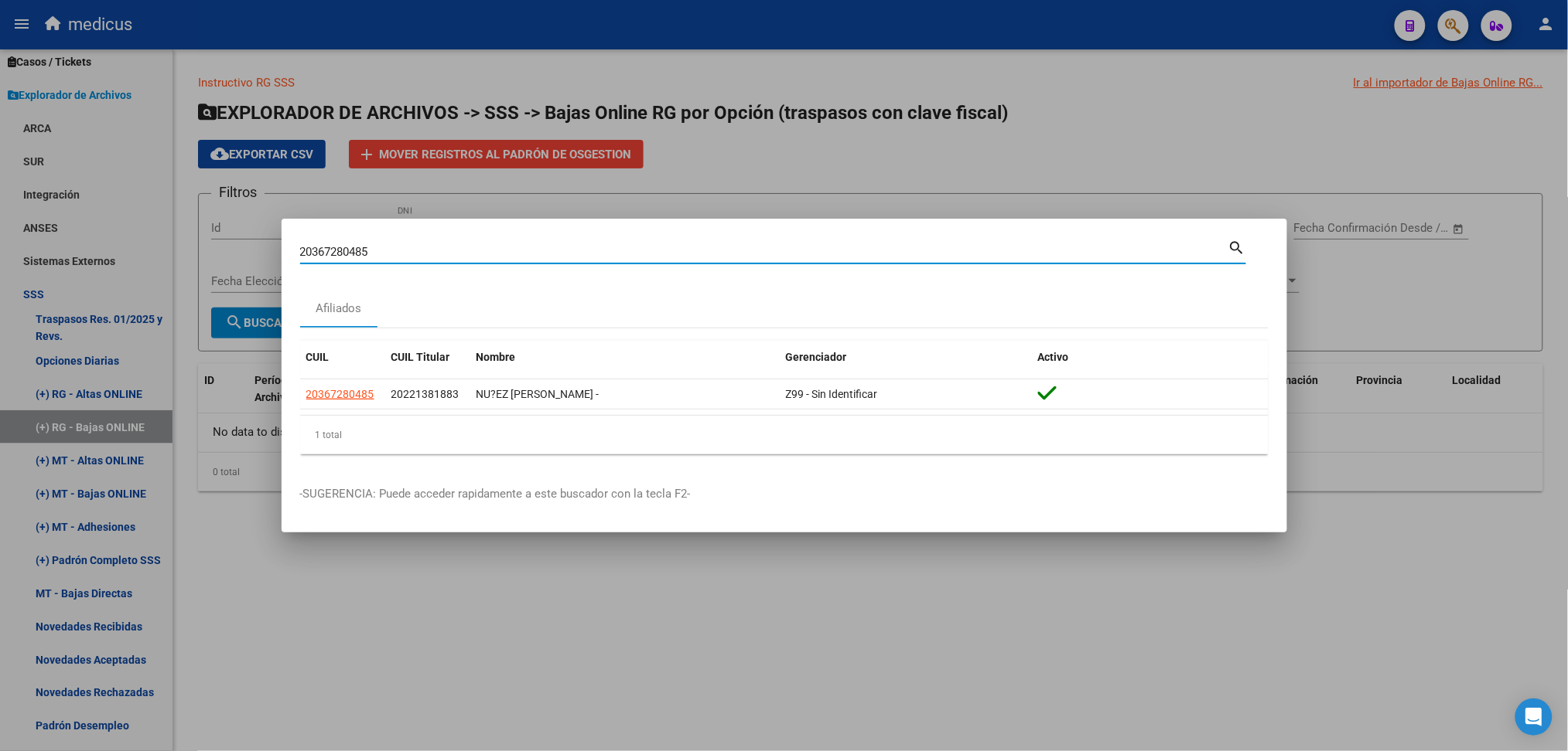
drag, startPoint x: 419, startPoint y: 248, endPoint x: 271, endPoint y: 259, distance: 148.4
click at [271, 259] on div "20367280485 Buscar (apellido, dni, cuil, nro traspaso, cuit, obra social) searc…" at bounding box center [784, 376] width 1568 height 751
click at [270, 259] on div at bounding box center [784, 376] width 1568 height 751
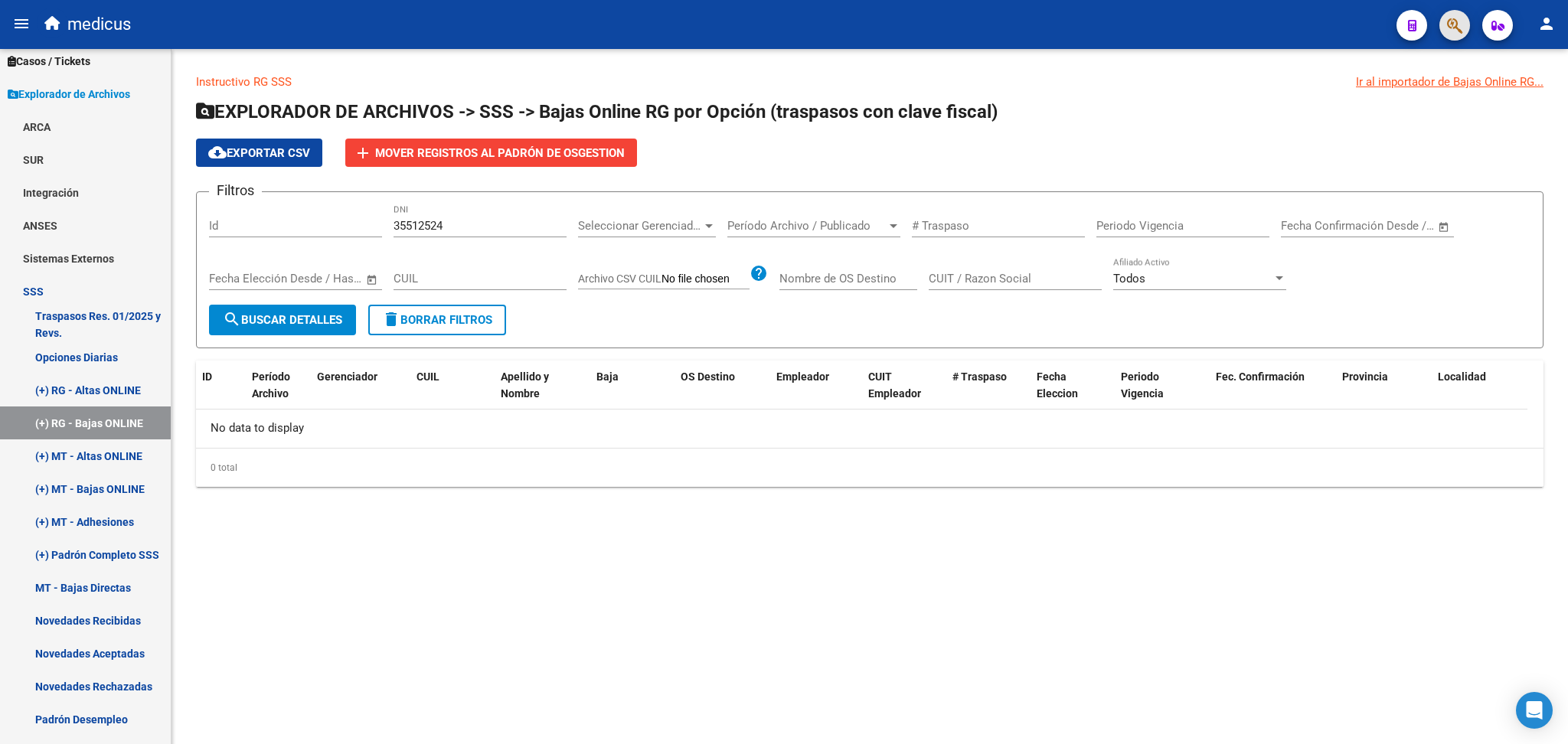
click at [782, 22] on button "button" at bounding box center [1455, 25] width 31 height 31
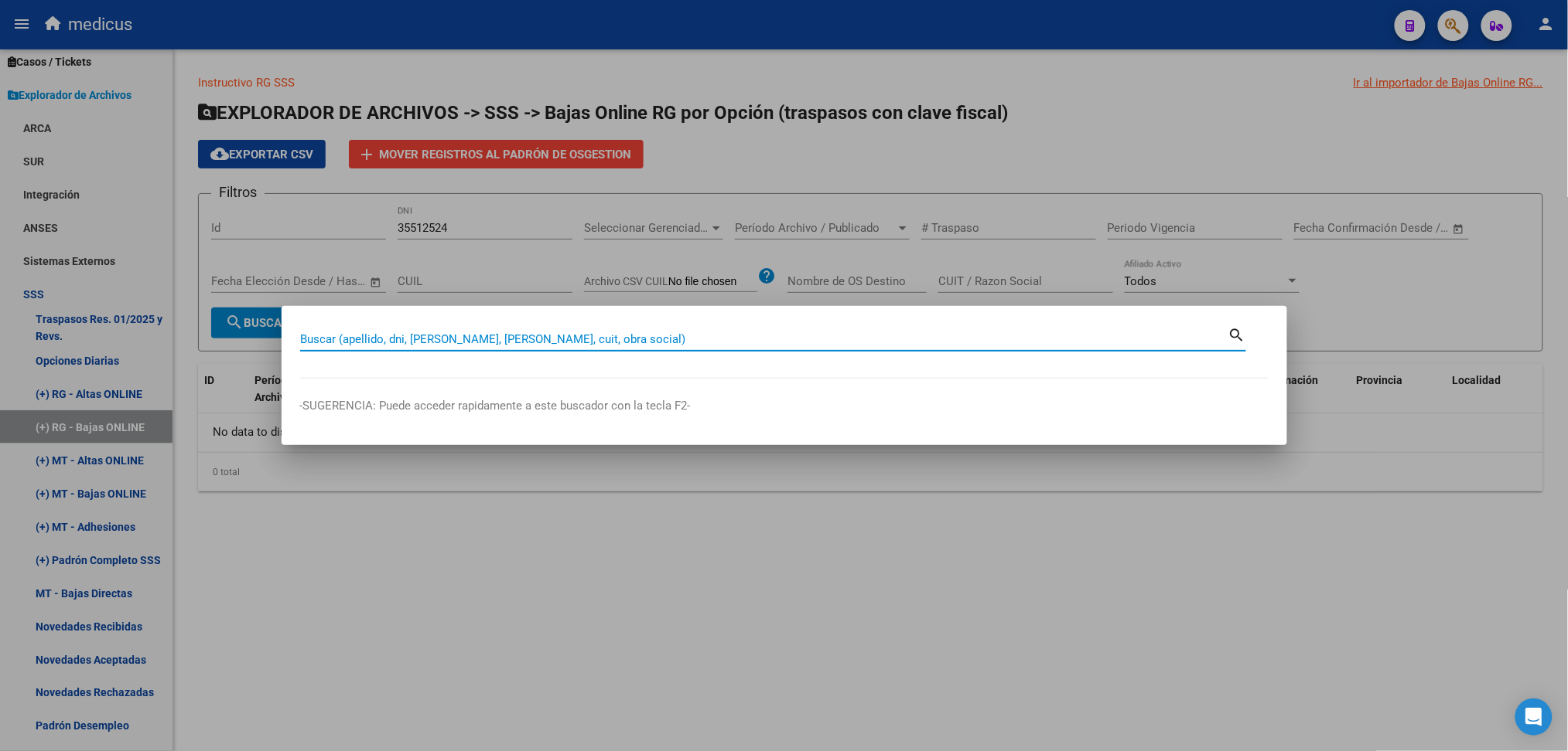
paste input "20373750213"
type input "20373750213"
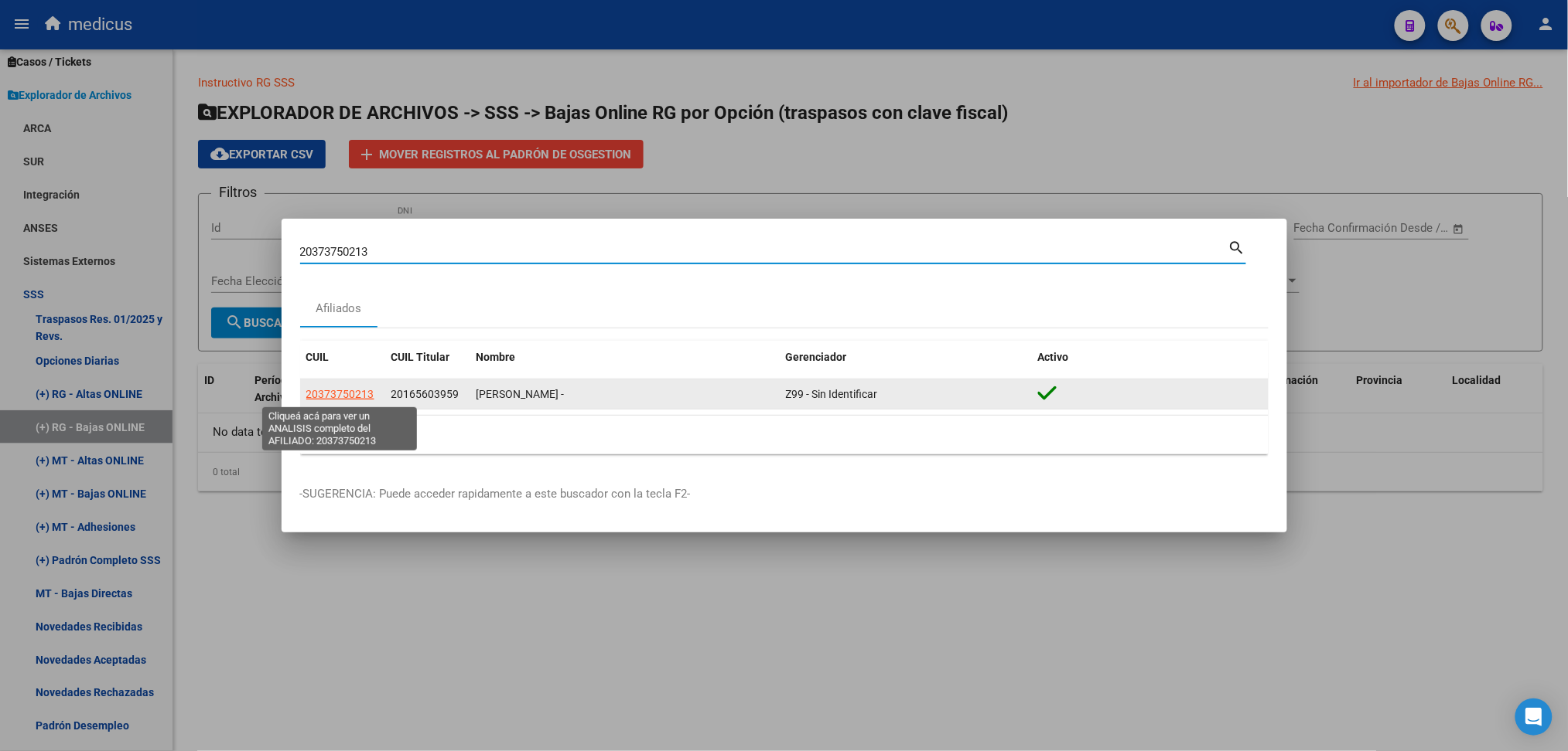
click at [355, 398] on span "20373750213" at bounding box center [341, 395] width 68 height 13
type textarea "20373750213"
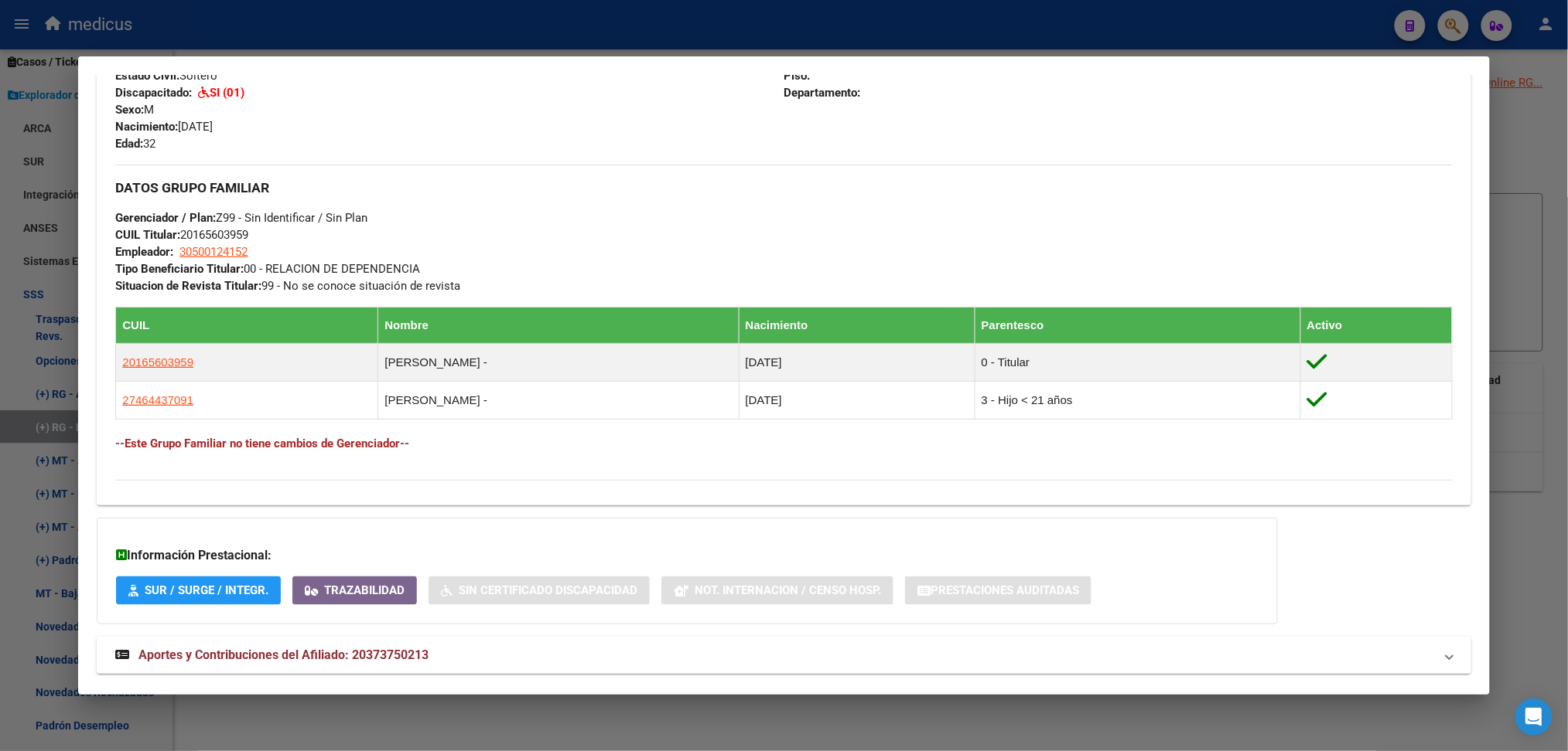
scroll to position [700, 0]
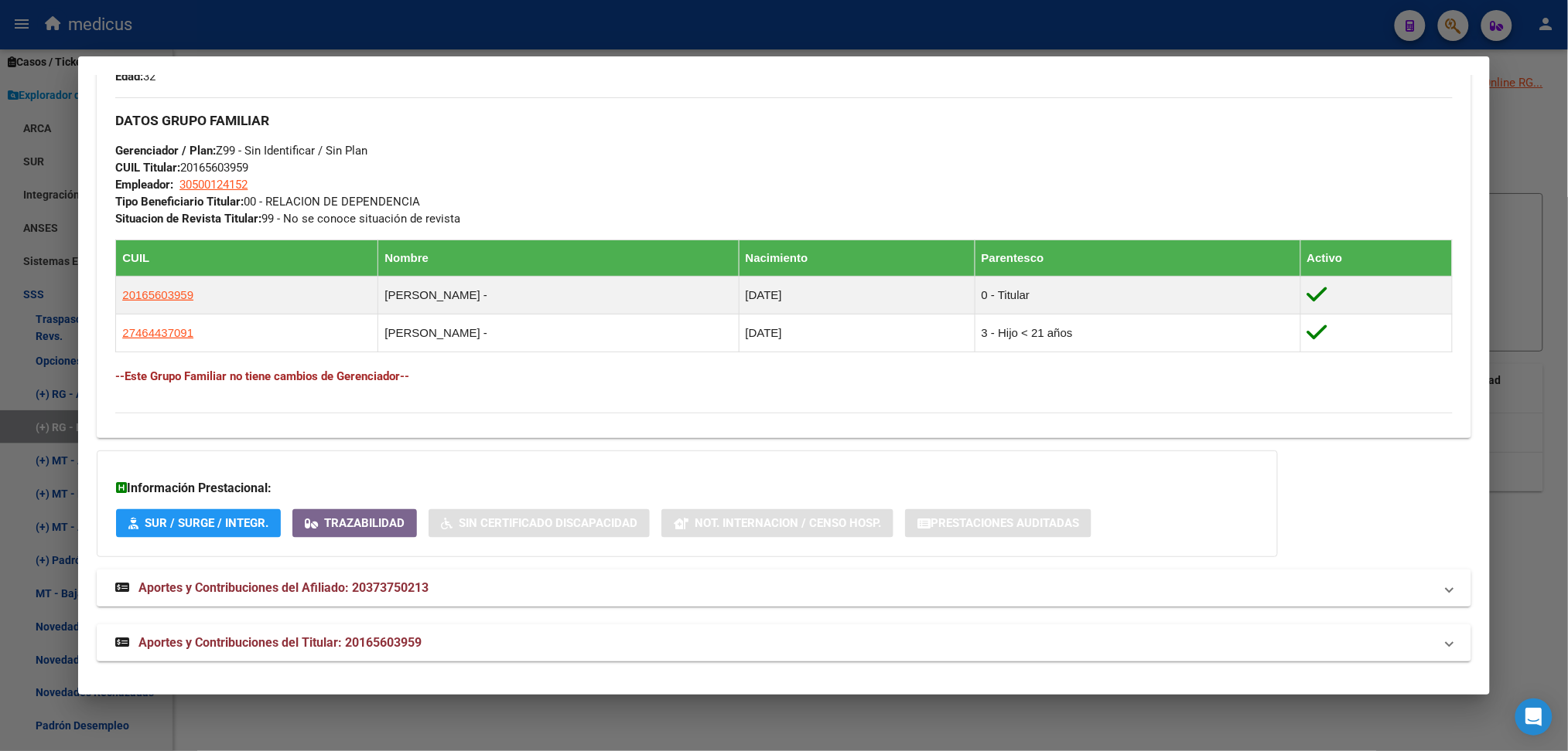
click at [368, 584] on span "Aportes y Contribuciones del Afiliado: 20373750213" at bounding box center [283, 587] width 290 height 15
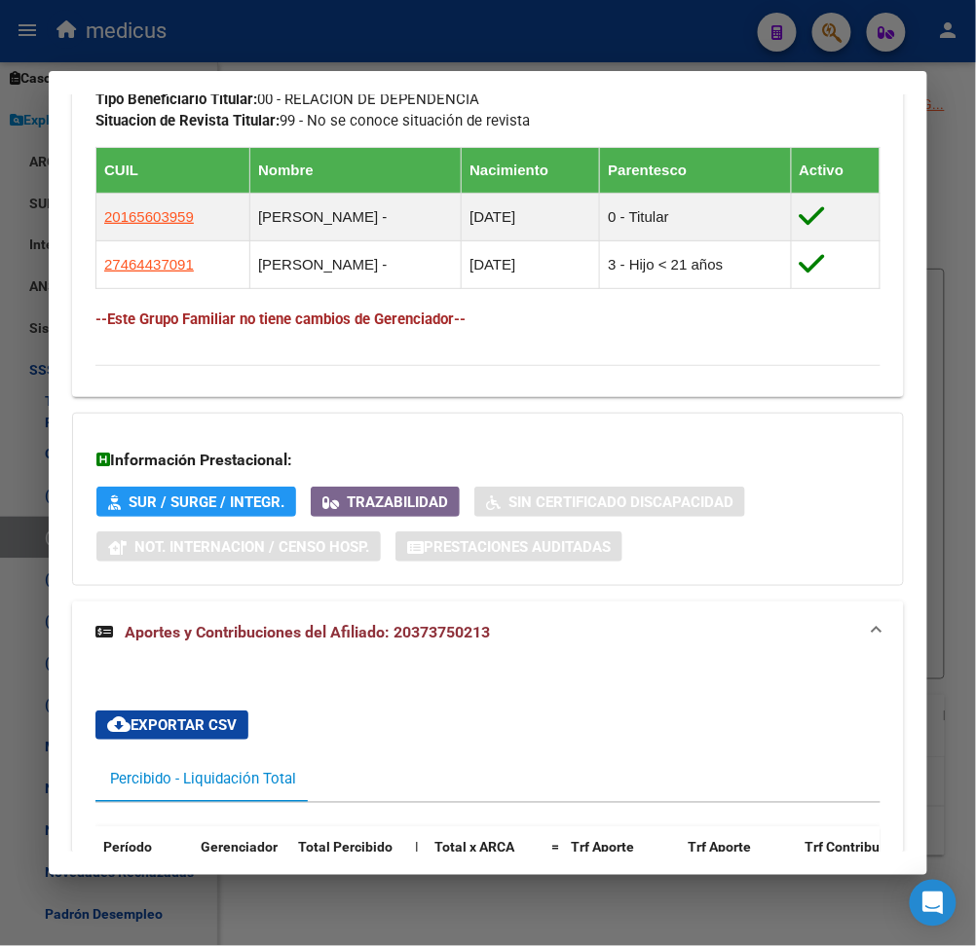
scroll to position [1298, 0]
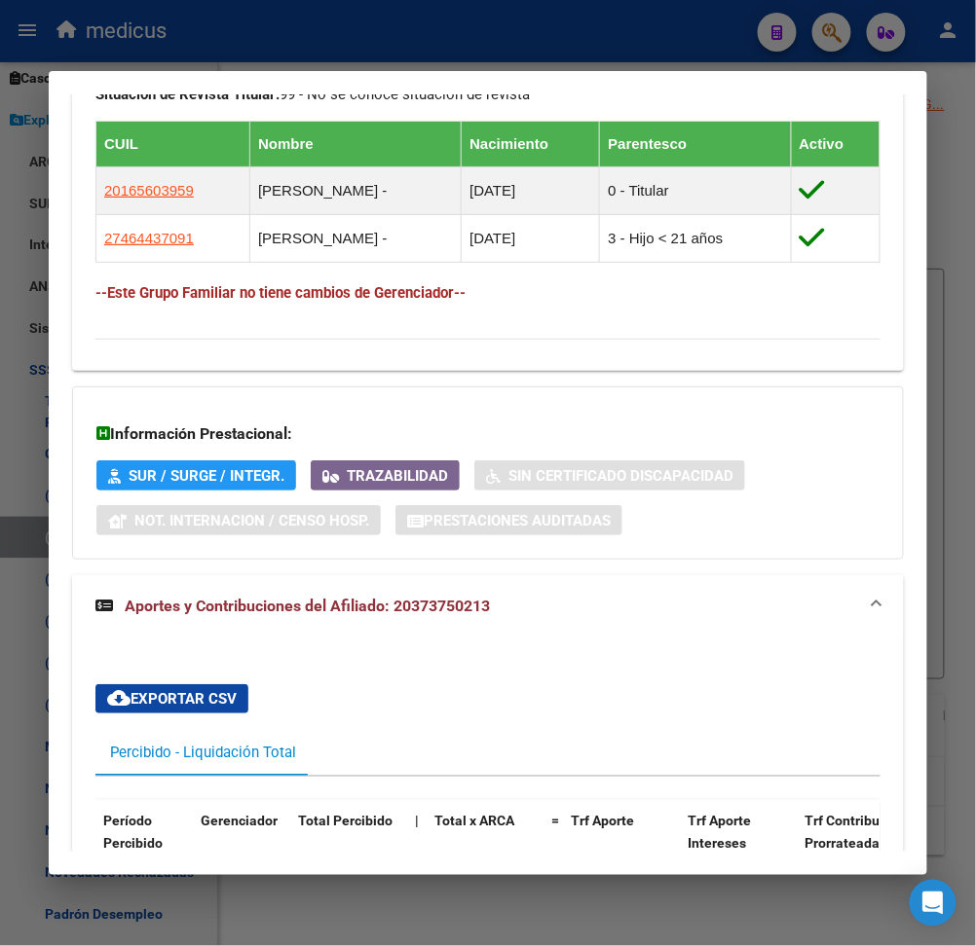
click at [340, 599] on span "Aportes y Contribuciones del Afiliado: 20373750213" at bounding box center [307, 606] width 365 height 19
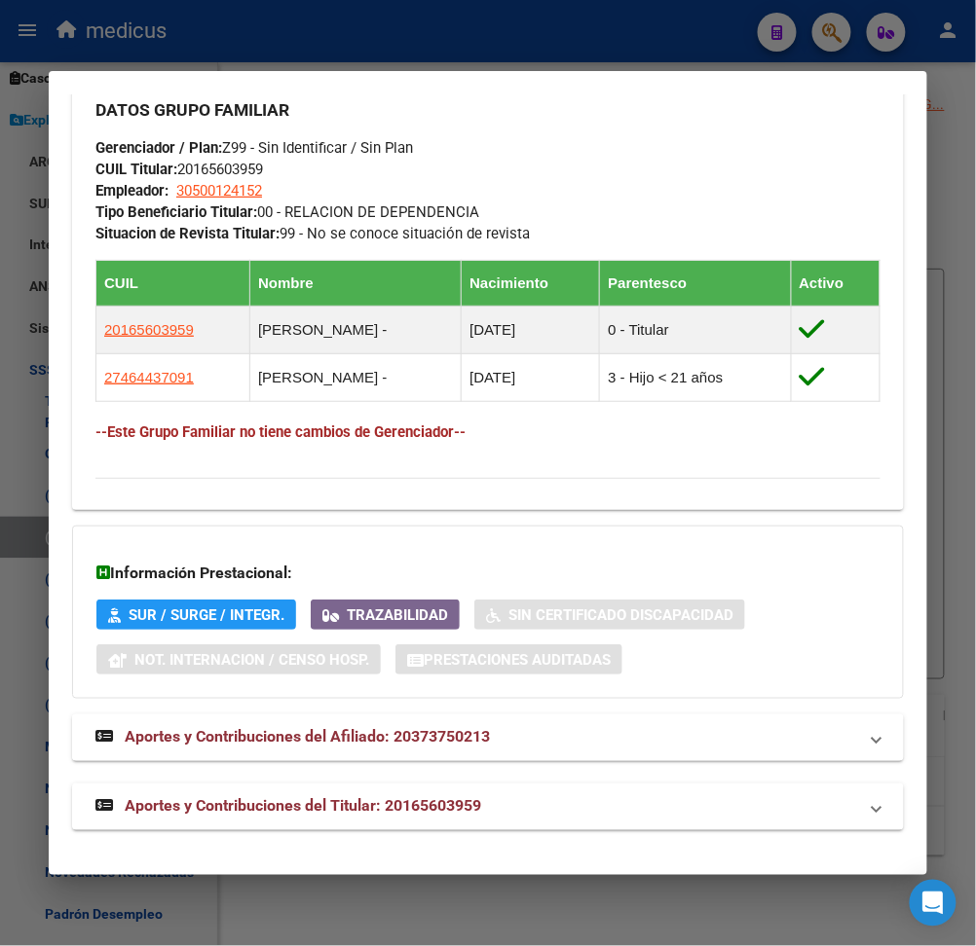
scroll to position [1154, 0]
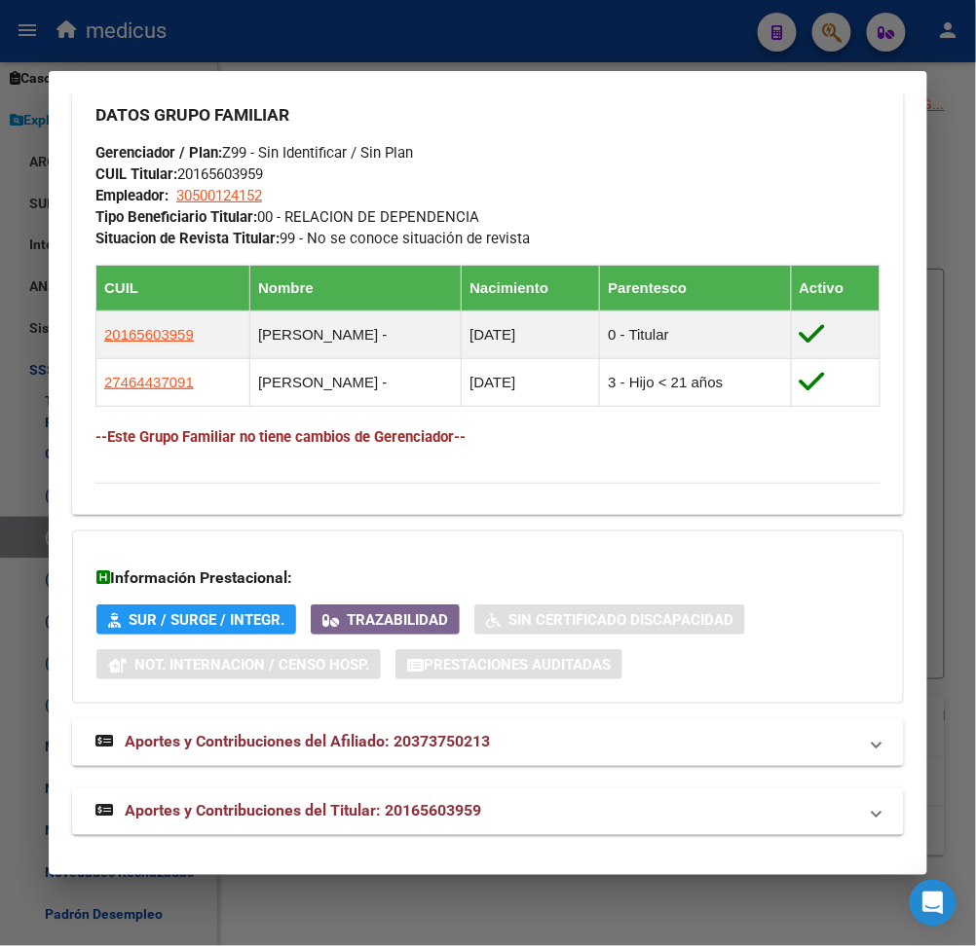
click at [281, 745] on span "Aportes y Contribuciones del Afiliado: 20373750213" at bounding box center [307, 742] width 365 height 19
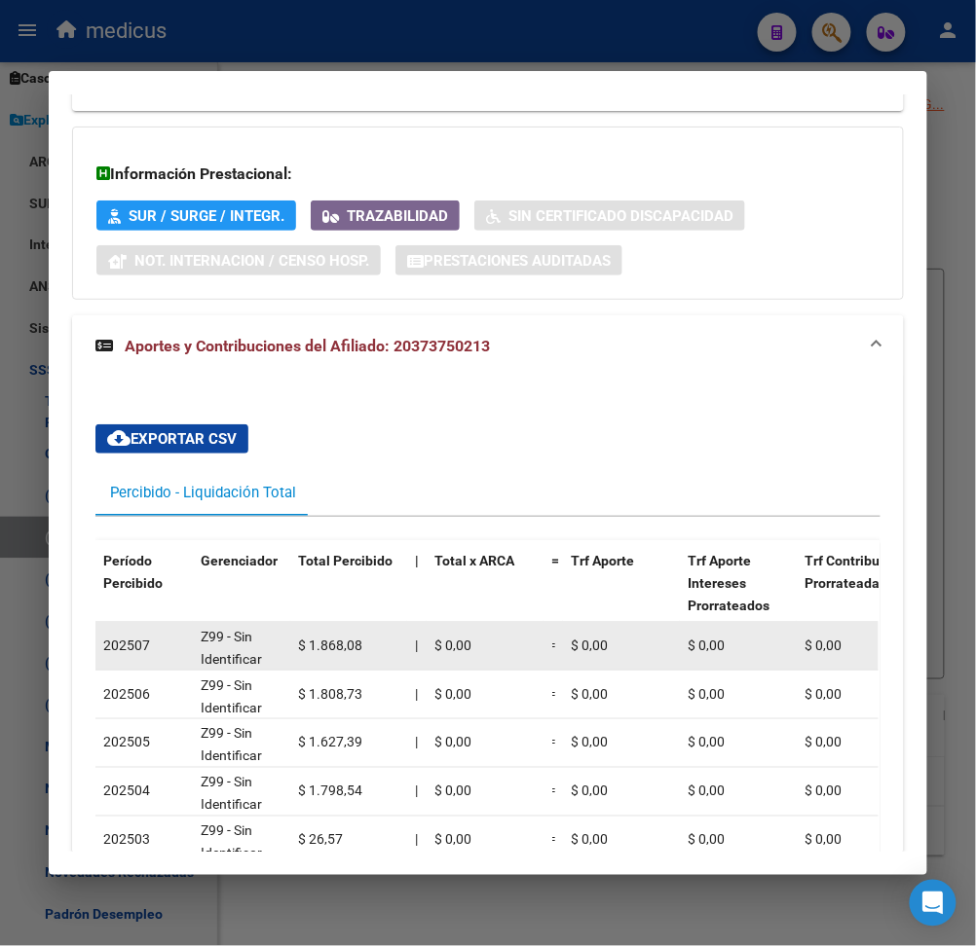
scroll to position [1687, 0]
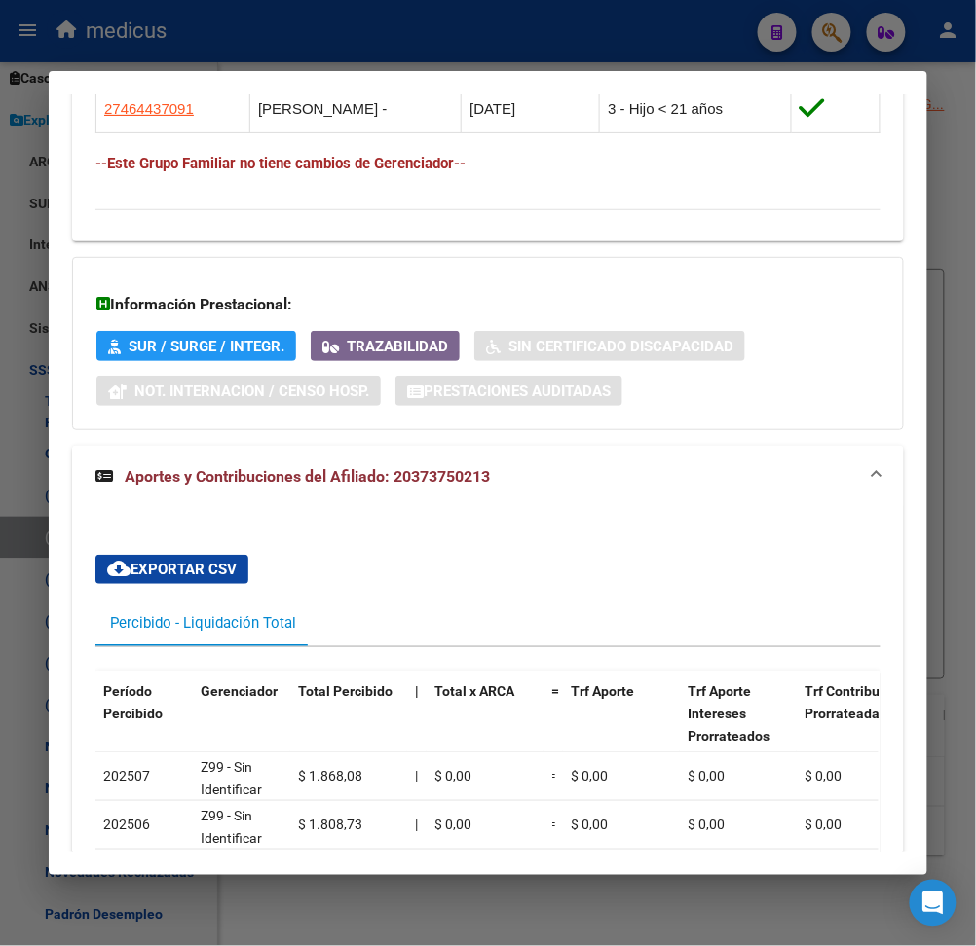
click at [419, 474] on span "Aportes y Contribuciones del Afiliado: 20373750213" at bounding box center [307, 476] width 365 height 19
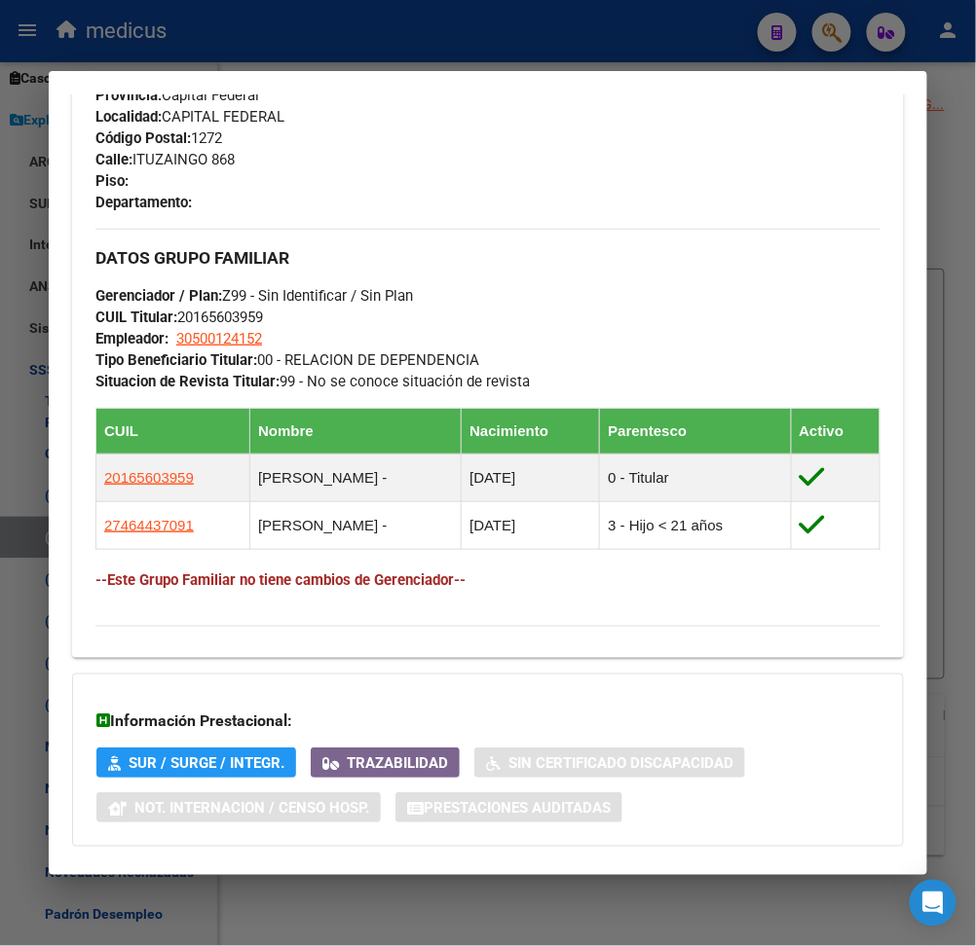
scroll to position [1154, 0]
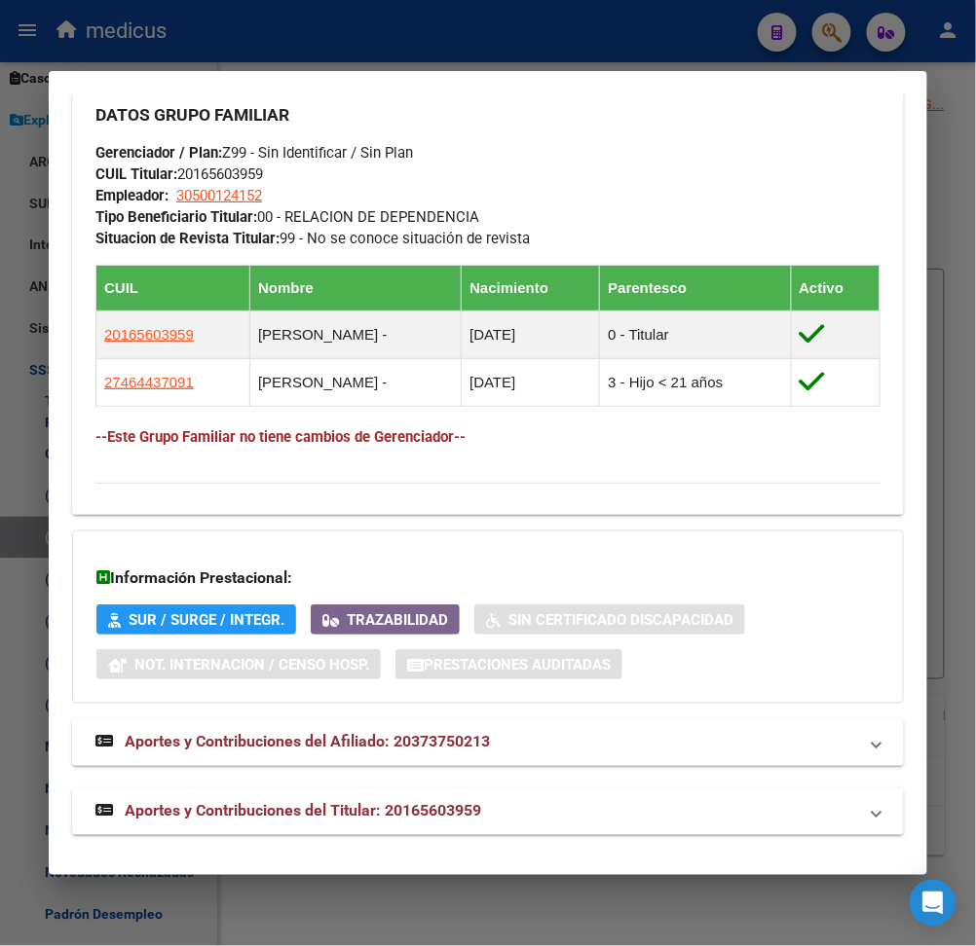
click at [479, 747] on span "Aportes y Contribuciones del Afiliado: 20373750213" at bounding box center [307, 742] width 365 height 19
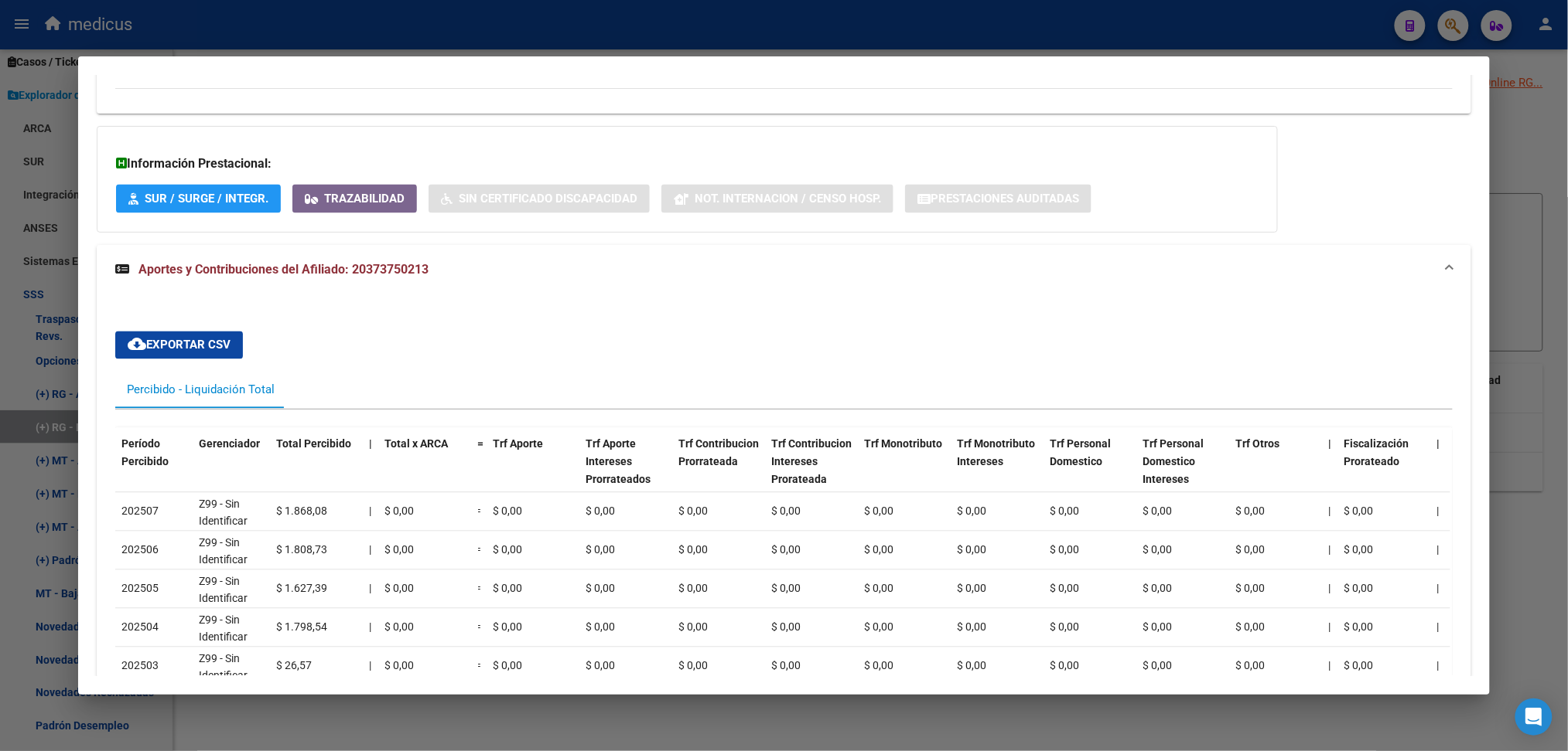
scroll to position [1129, 0]
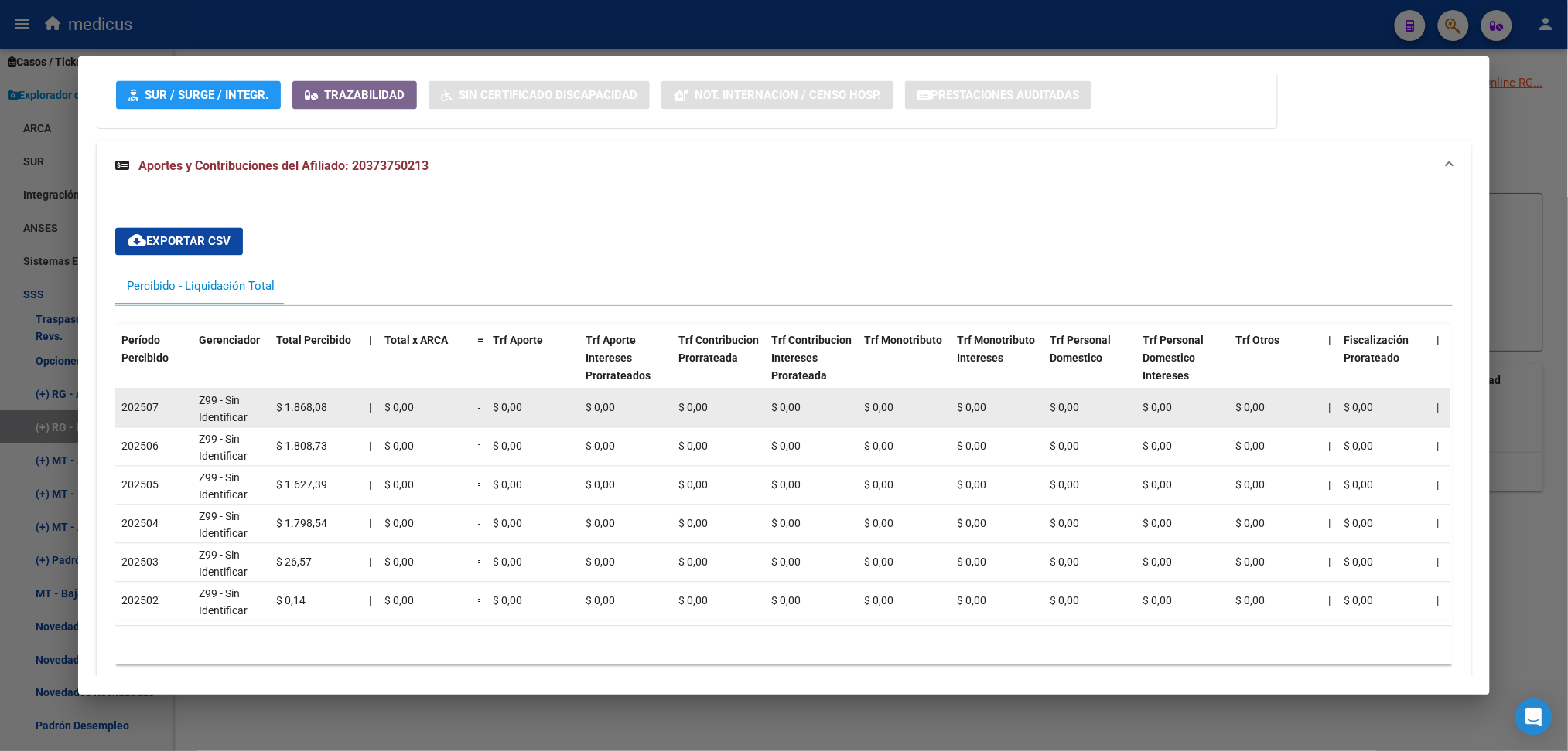
drag, startPoint x: 266, startPoint y: 405, endPoint x: 316, endPoint y: 412, distance: 50.5
click at [316, 412] on datatable-body-cell "$ 1.868,08" at bounding box center [316, 409] width 93 height 38
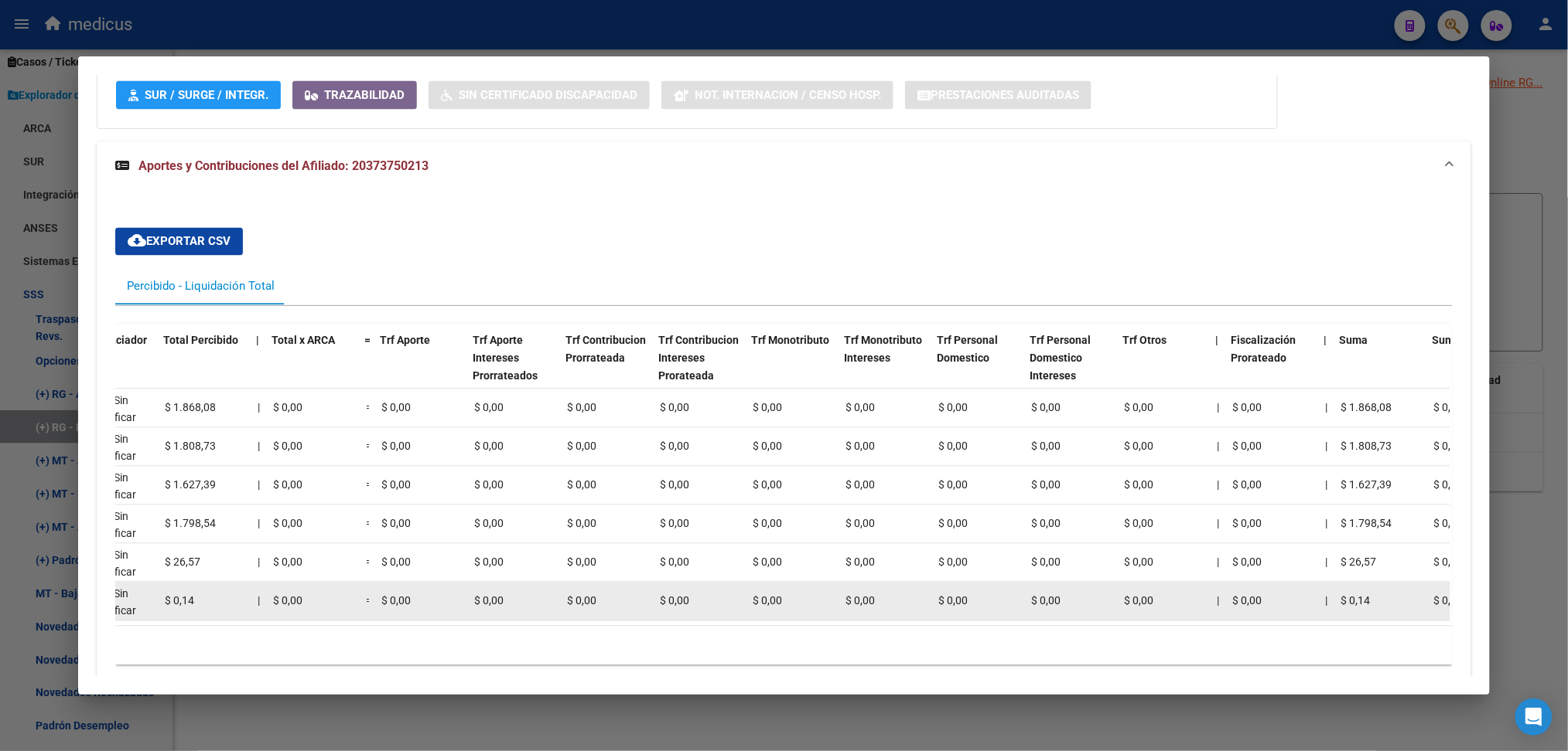
scroll to position [0, 153]
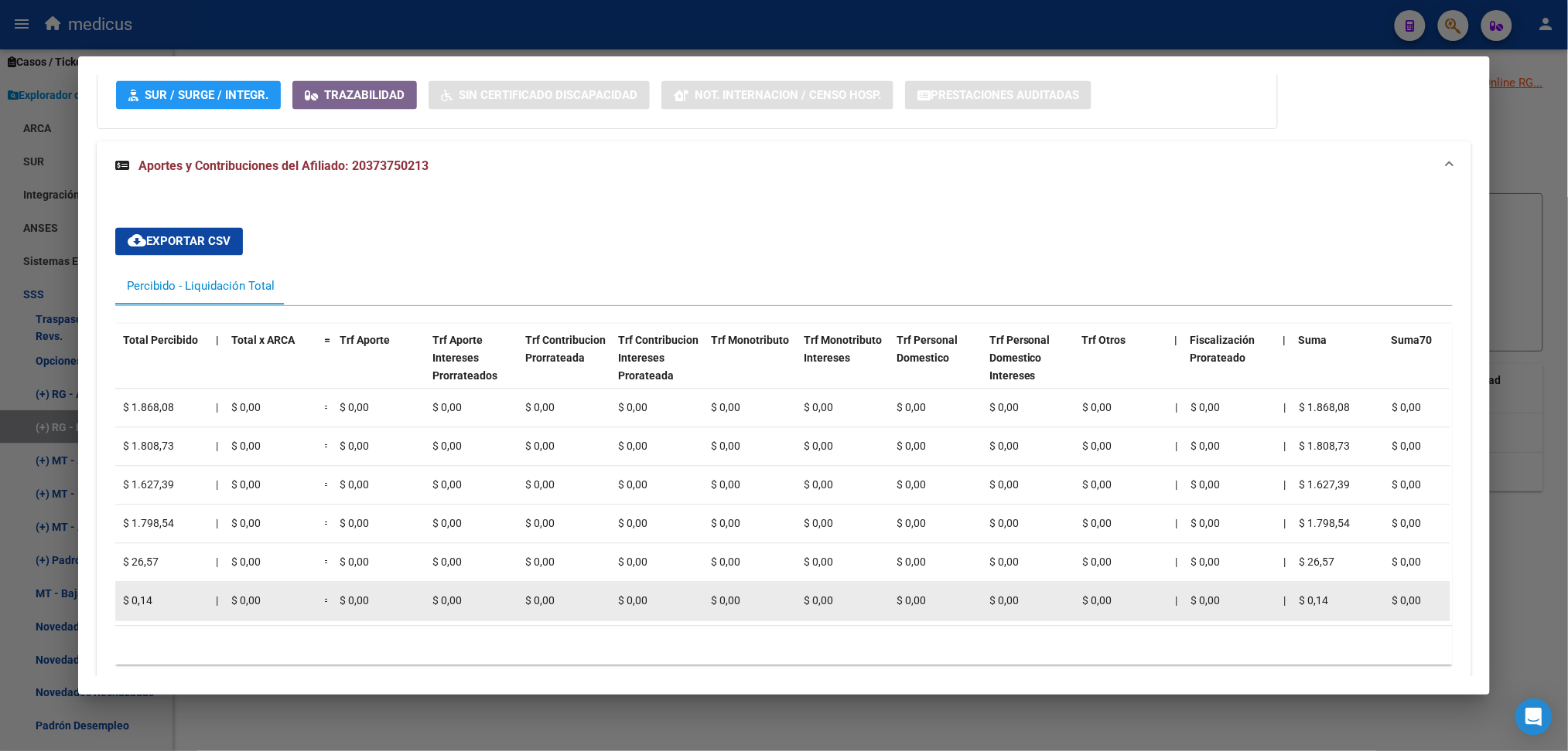
drag, startPoint x: 662, startPoint y: 616, endPoint x: 679, endPoint y: 614, distance: 17.1
click at [666, 615] on datatable-body-cell "$ 0,00" at bounding box center [658, 602] width 93 height 38
click at [686, 614] on datatable-body-cell "$ 0,00" at bounding box center [658, 602] width 93 height 38
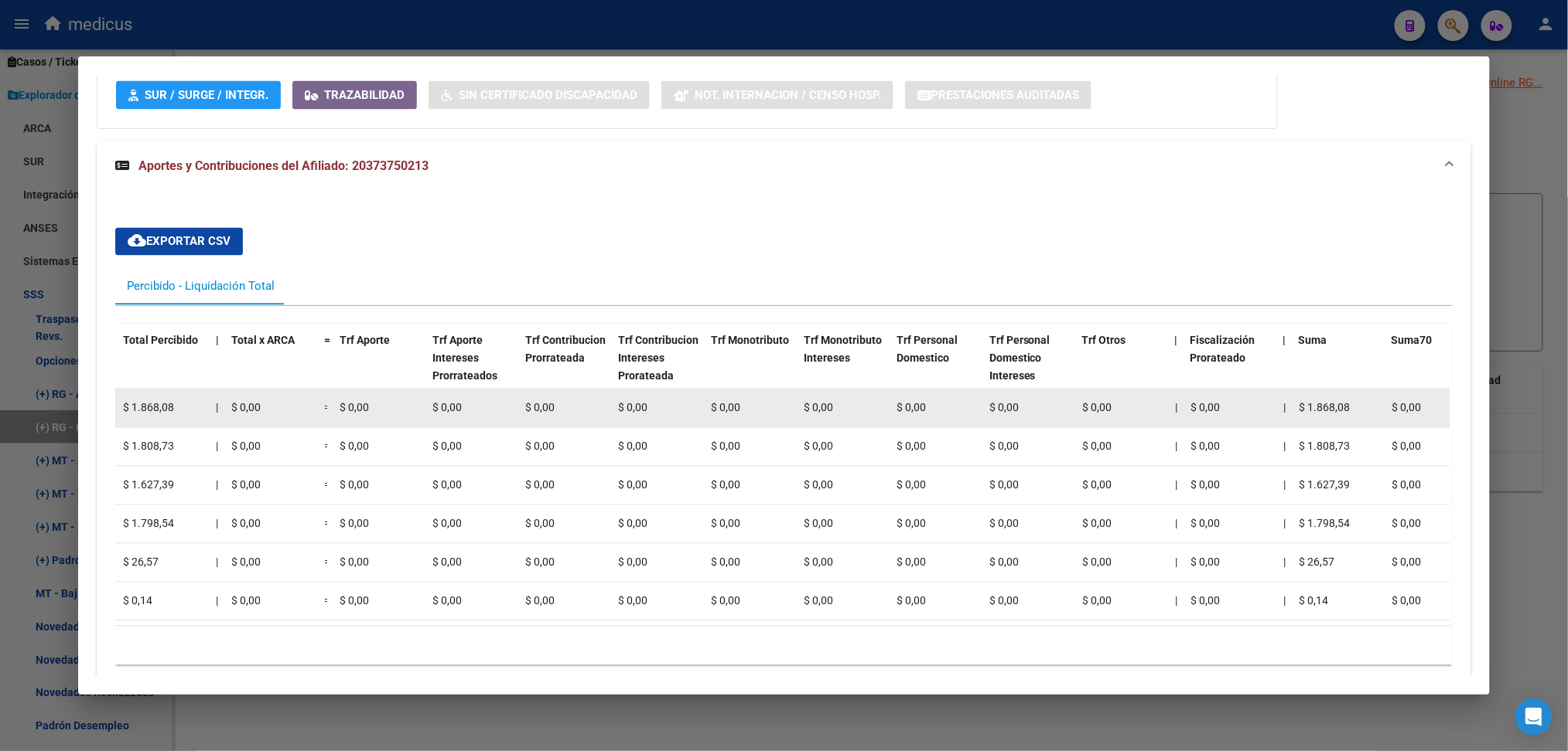
drag, startPoint x: 1291, startPoint y: 408, endPoint x: 1350, endPoint y: 405, distance: 59.1
click at [790, 405] on div "$ 1.868,08" at bounding box center [1338, 408] width 80 height 17
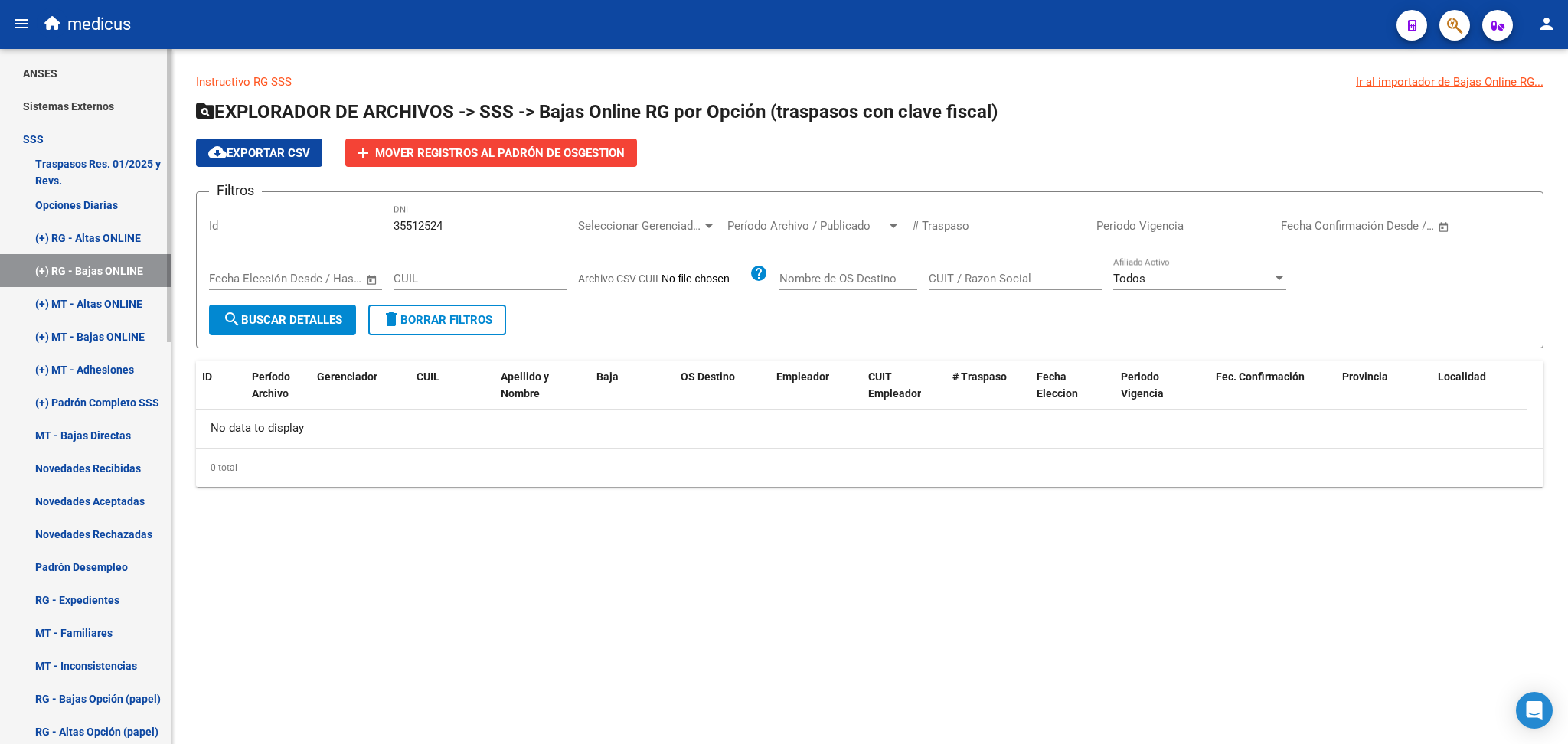
scroll to position [344, 0]
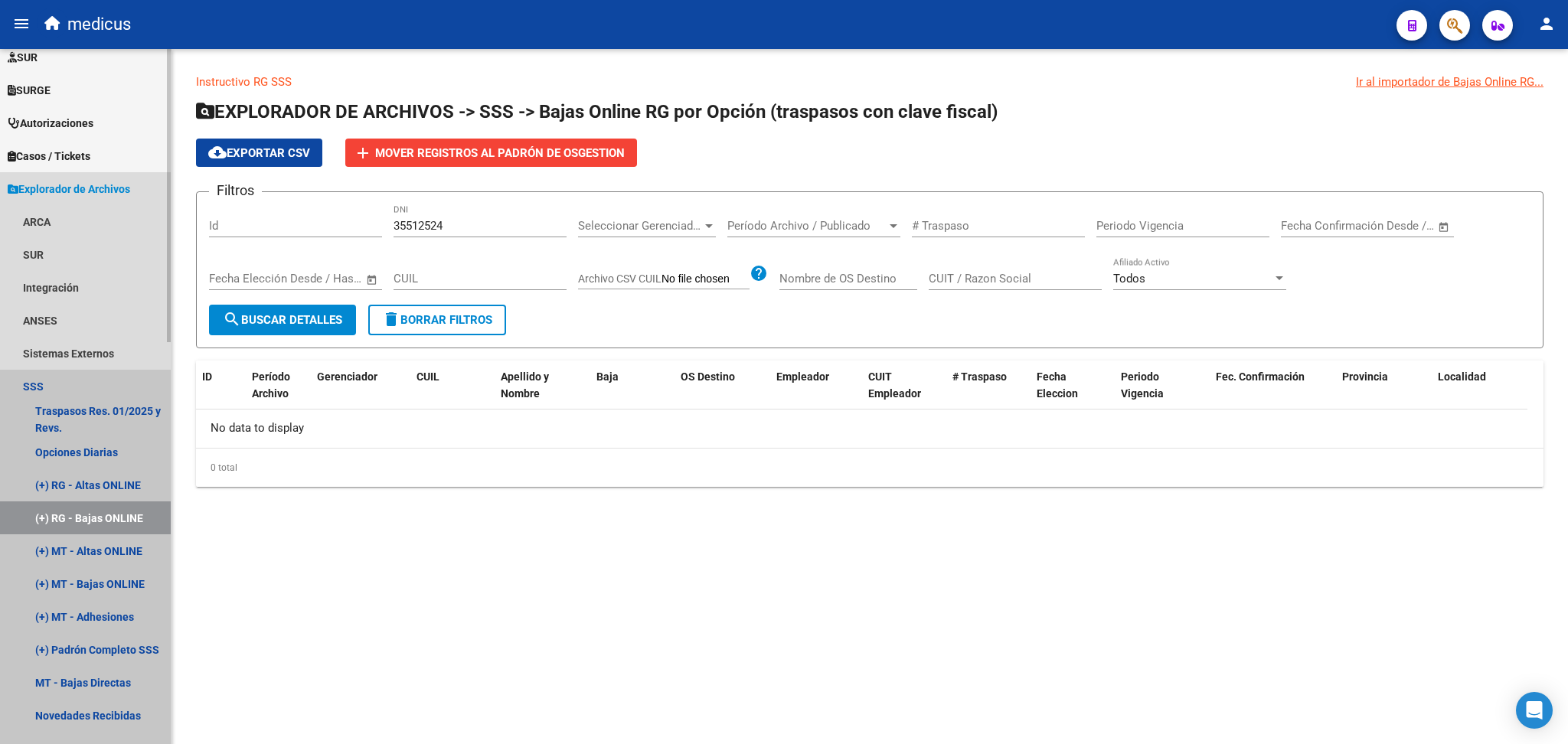
click at [43, 379] on link "SSS" at bounding box center [85, 386] width 171 height 33
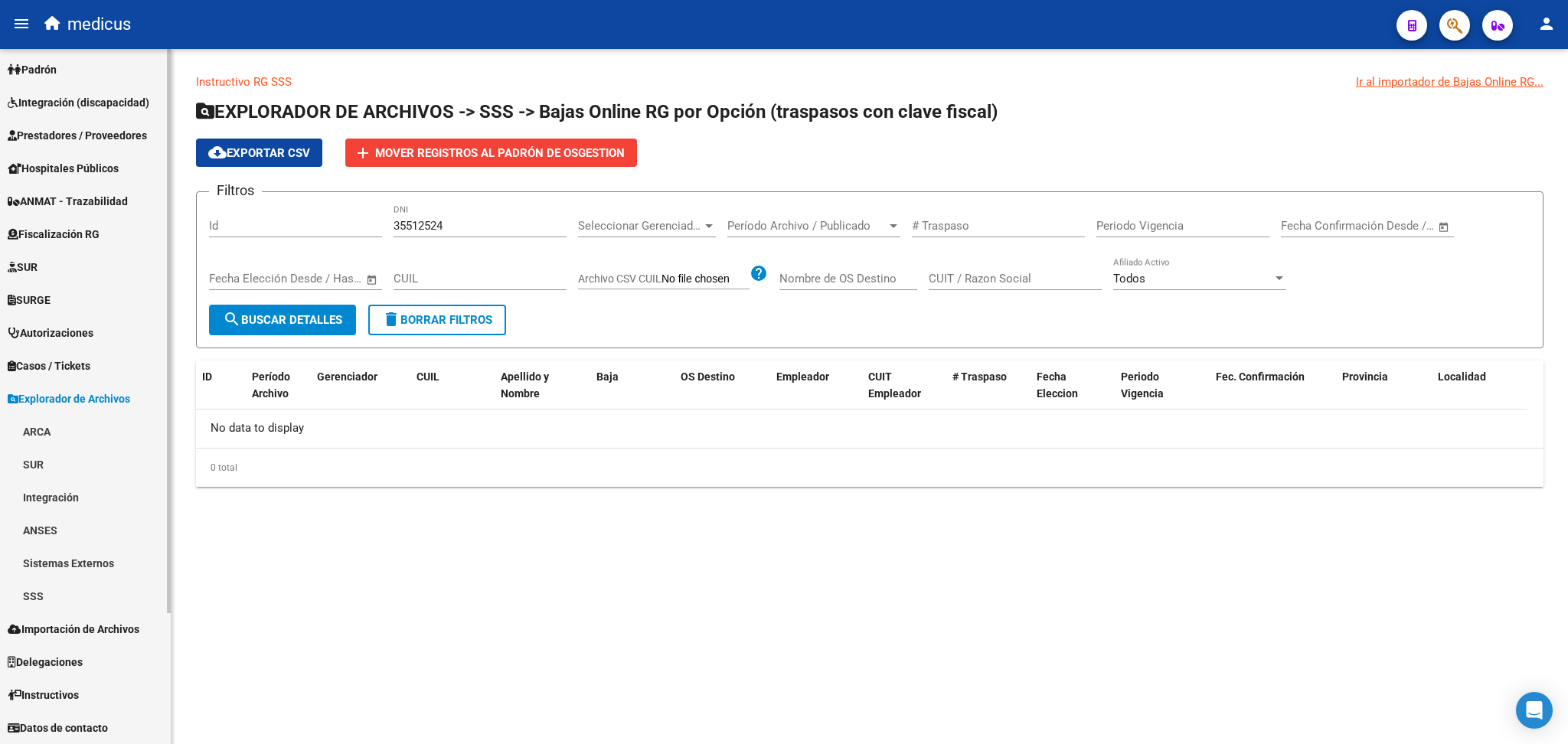
scroll to position [132, 0]
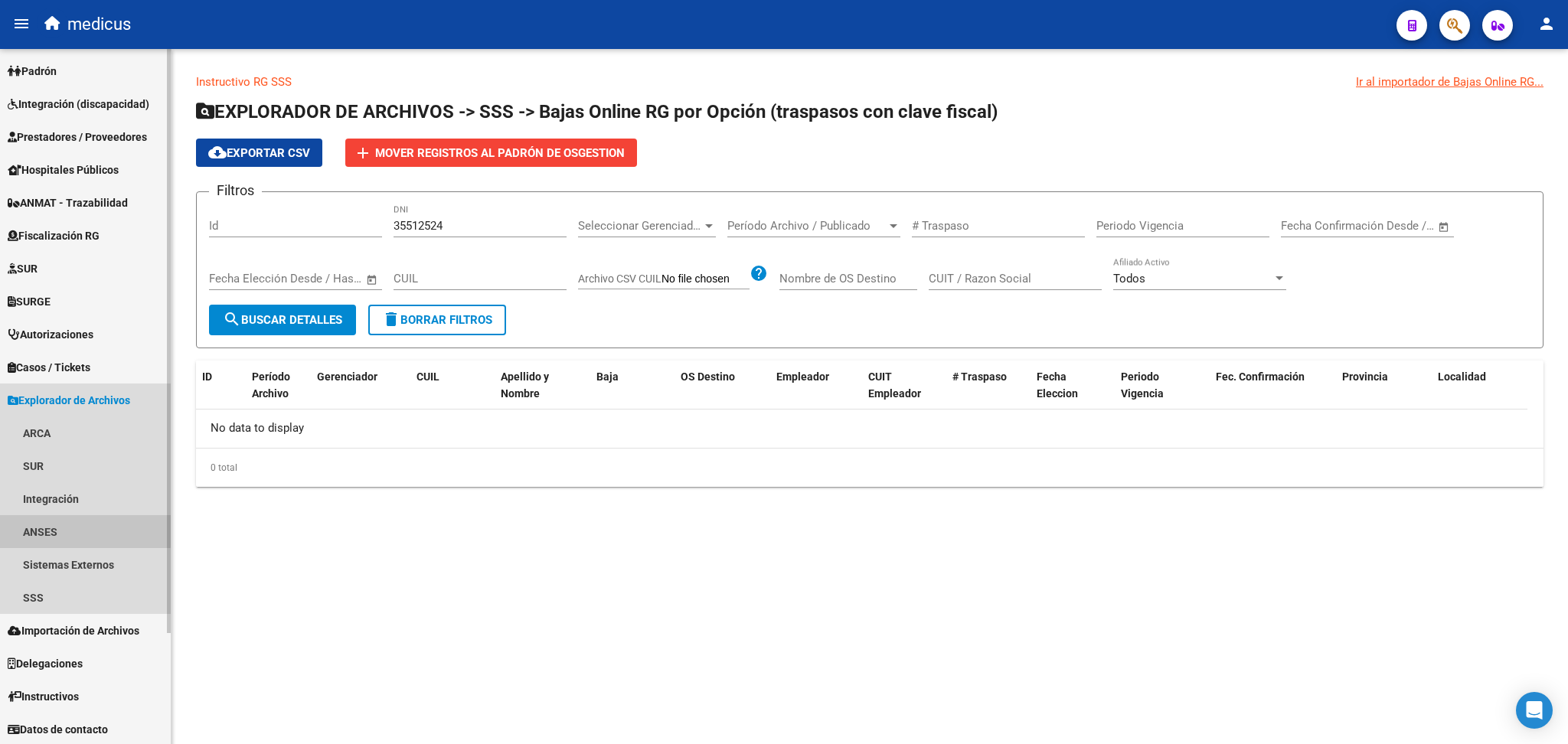
click at [84, 530] on link "ANSES" at bounding box center [85, 532] width 171 height 33
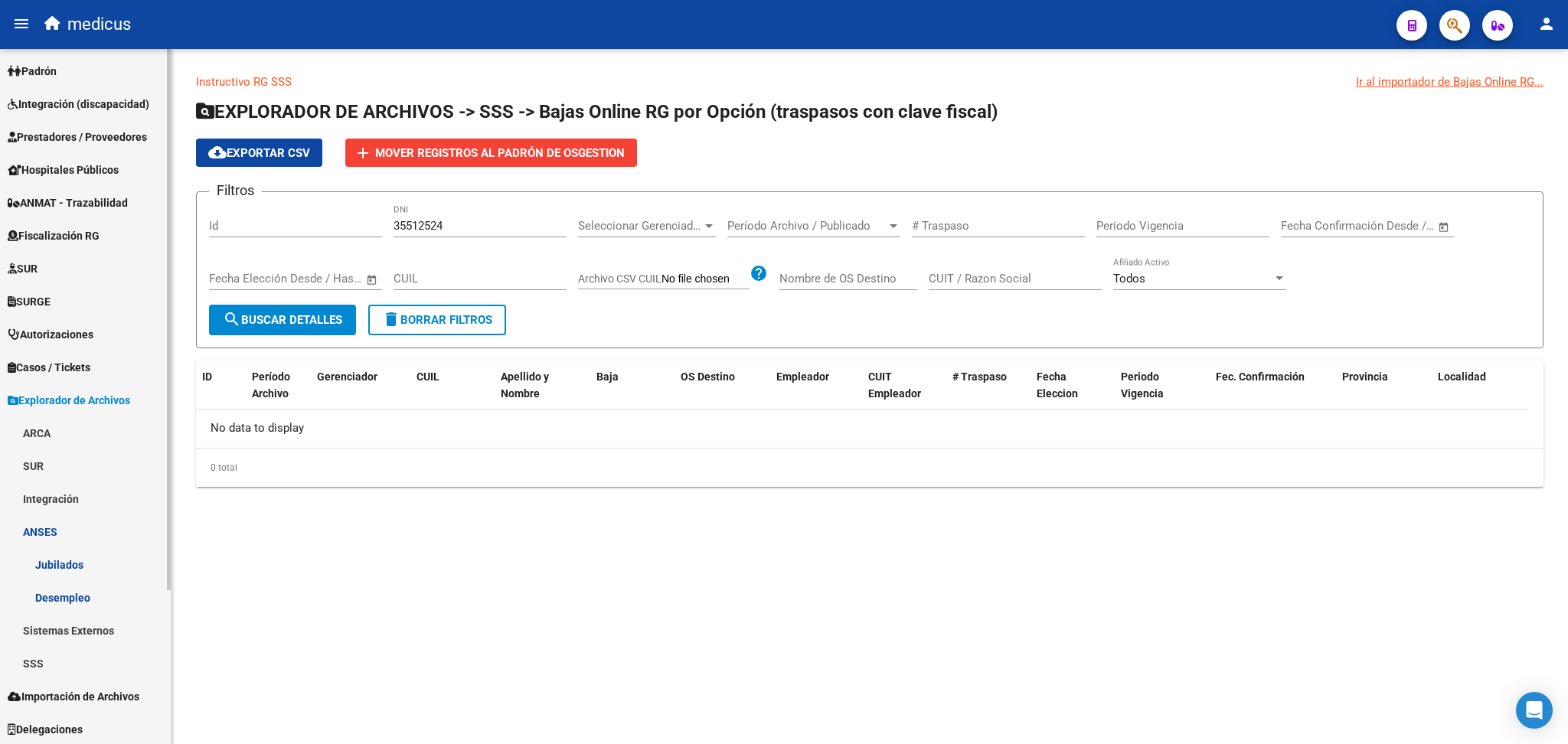
click at [75, 429] on link "ARCA" at bounding box center [85, 433] width 171 height 33
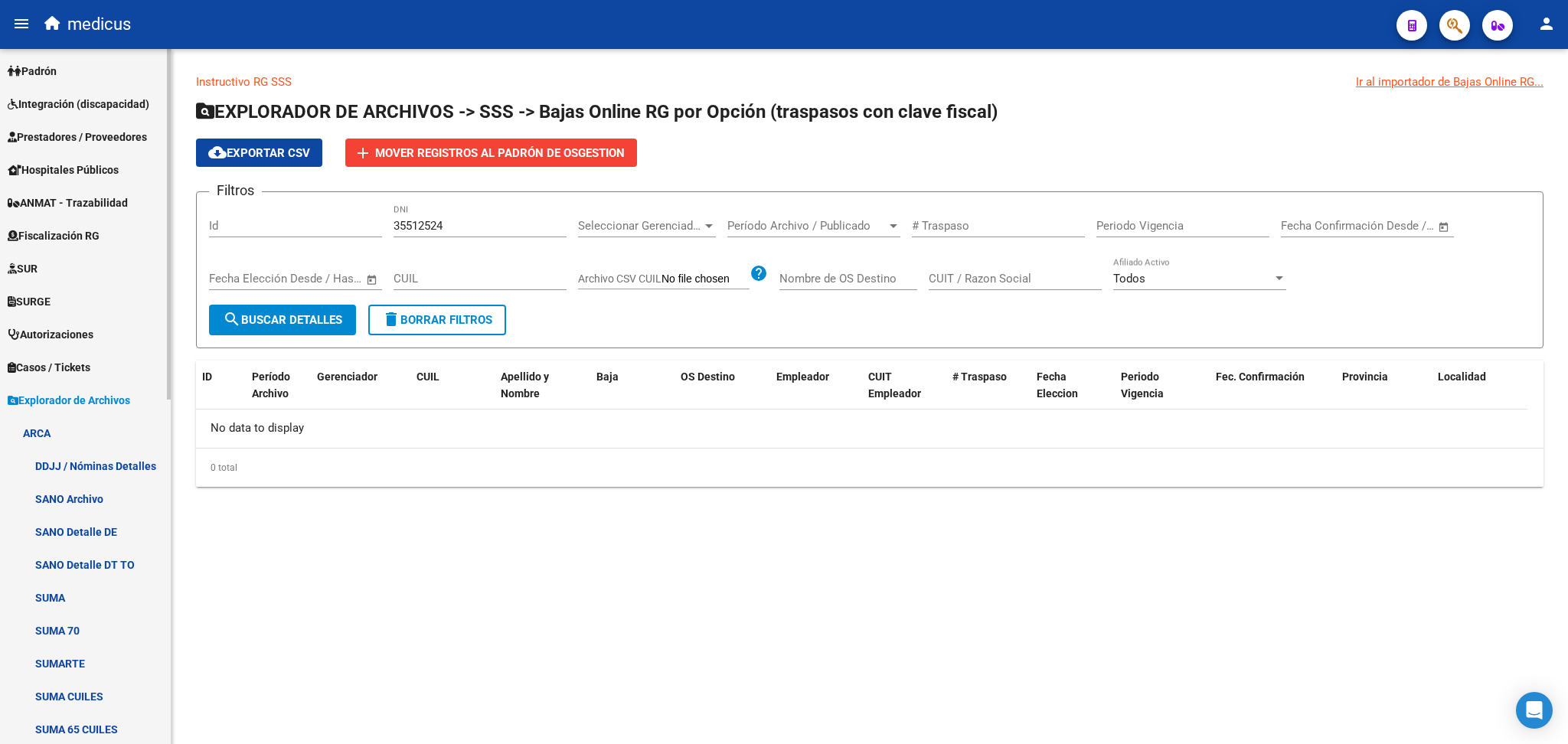
click at [92, 598] on link "SUMA" at bounding box center [85, 598] width 171 height 33
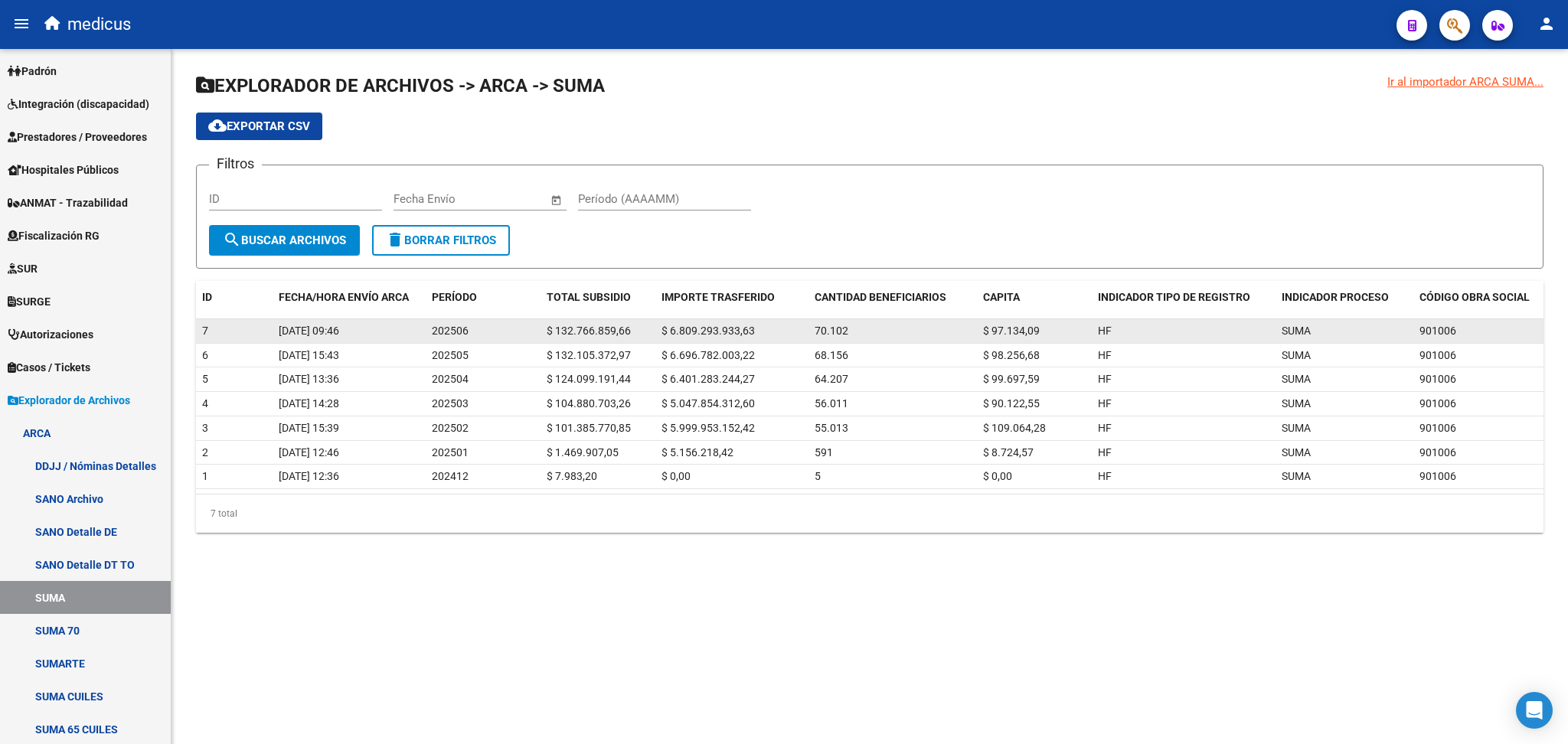
click at [690, 329] on span "$ 6.809.293.933,63" at bounding box center [708, 331] width 94 height 13
click at [603, 329] on span "$ 132.766.859,66" at bounding box center [588, 331] width 84 height 13
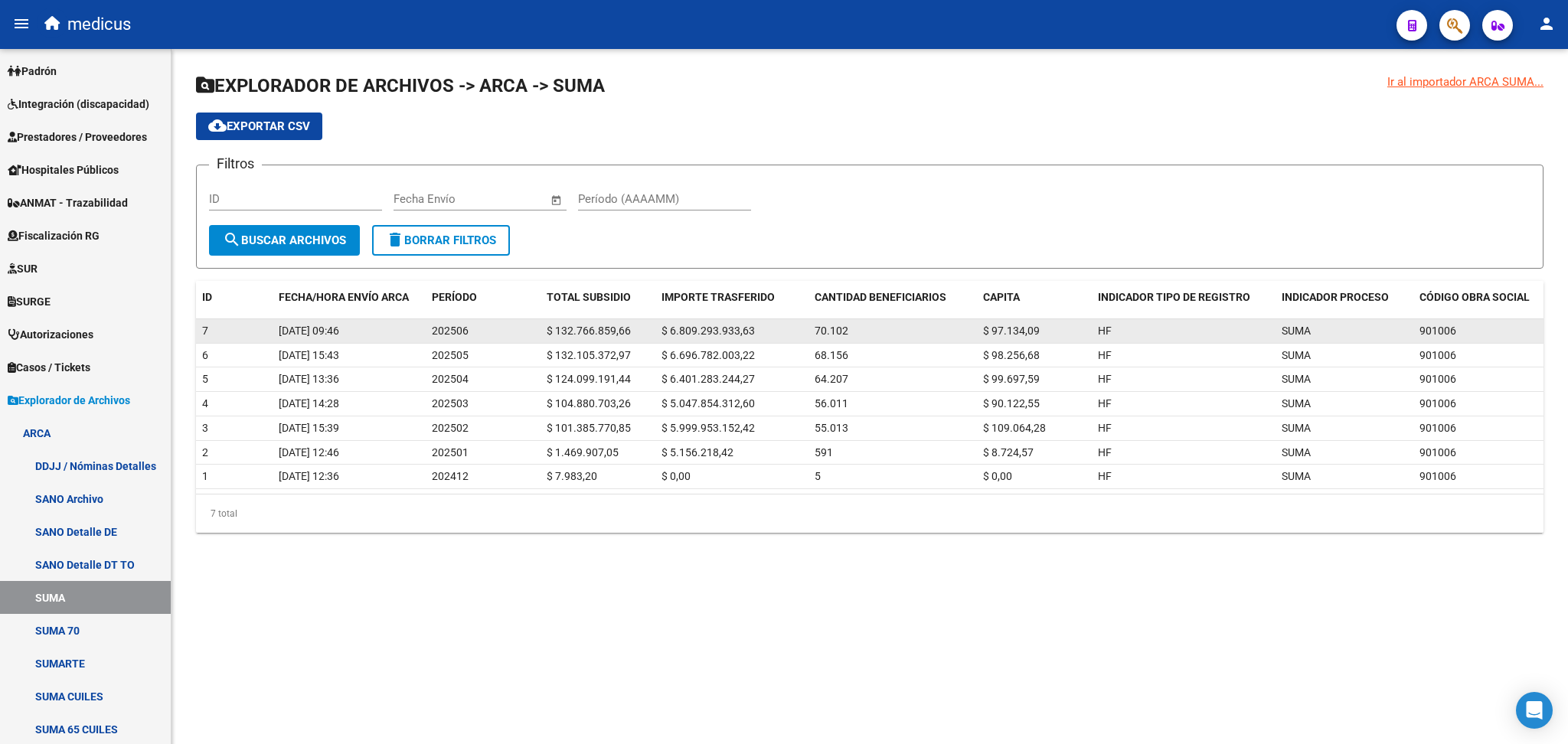
click at [603, 329] on span "$ 132.766.859,66" at bounding box center [588, 331] width 84 height 13
click at [451, 333] on span "202506" at bounding box center [450, 331] width 37 height 13
click at [451, 331] on span "202506" at bounding box center [450, 331] width 37 height 13
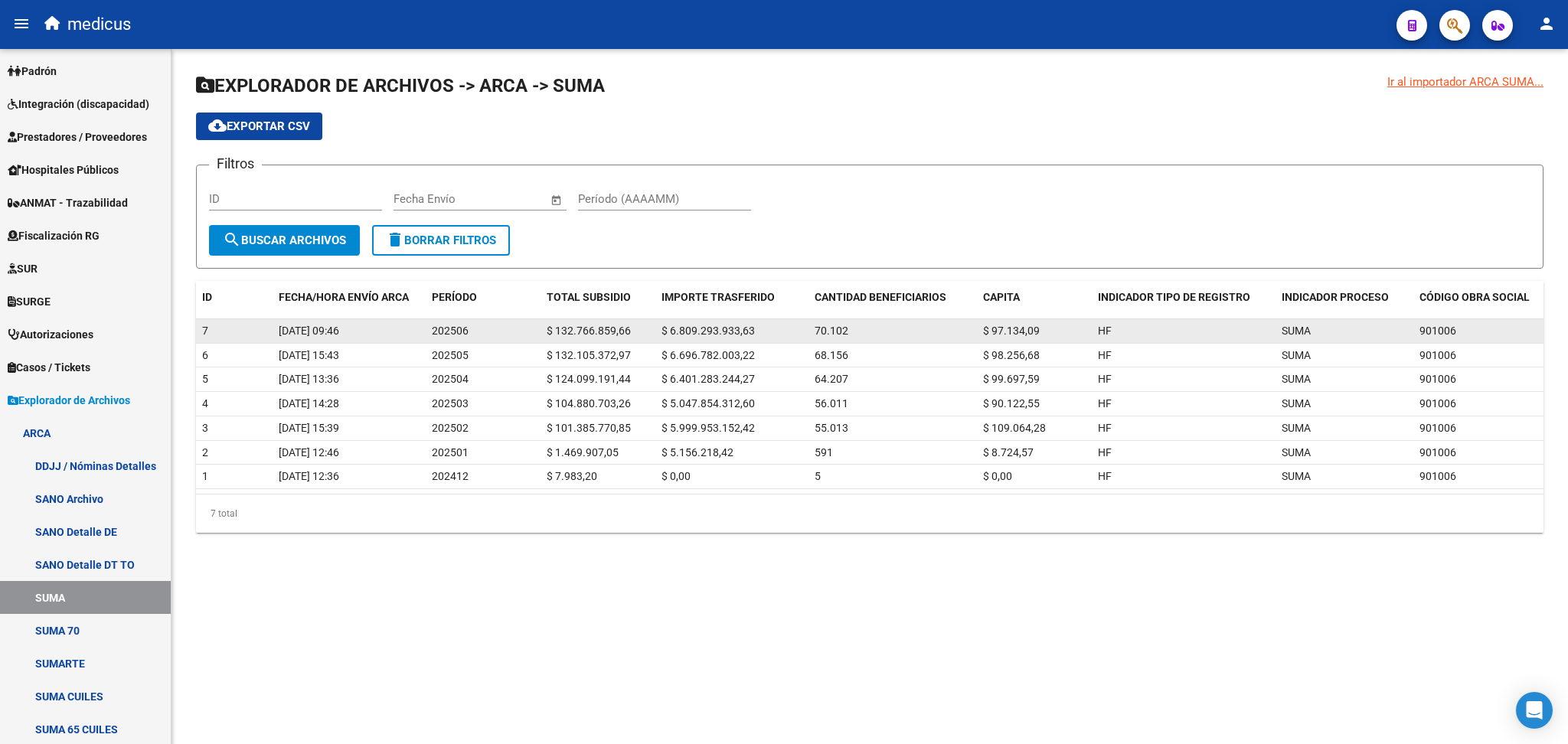
click at [451, 331] on span "202506" at bounding box center [450, 331] width 37 height 13
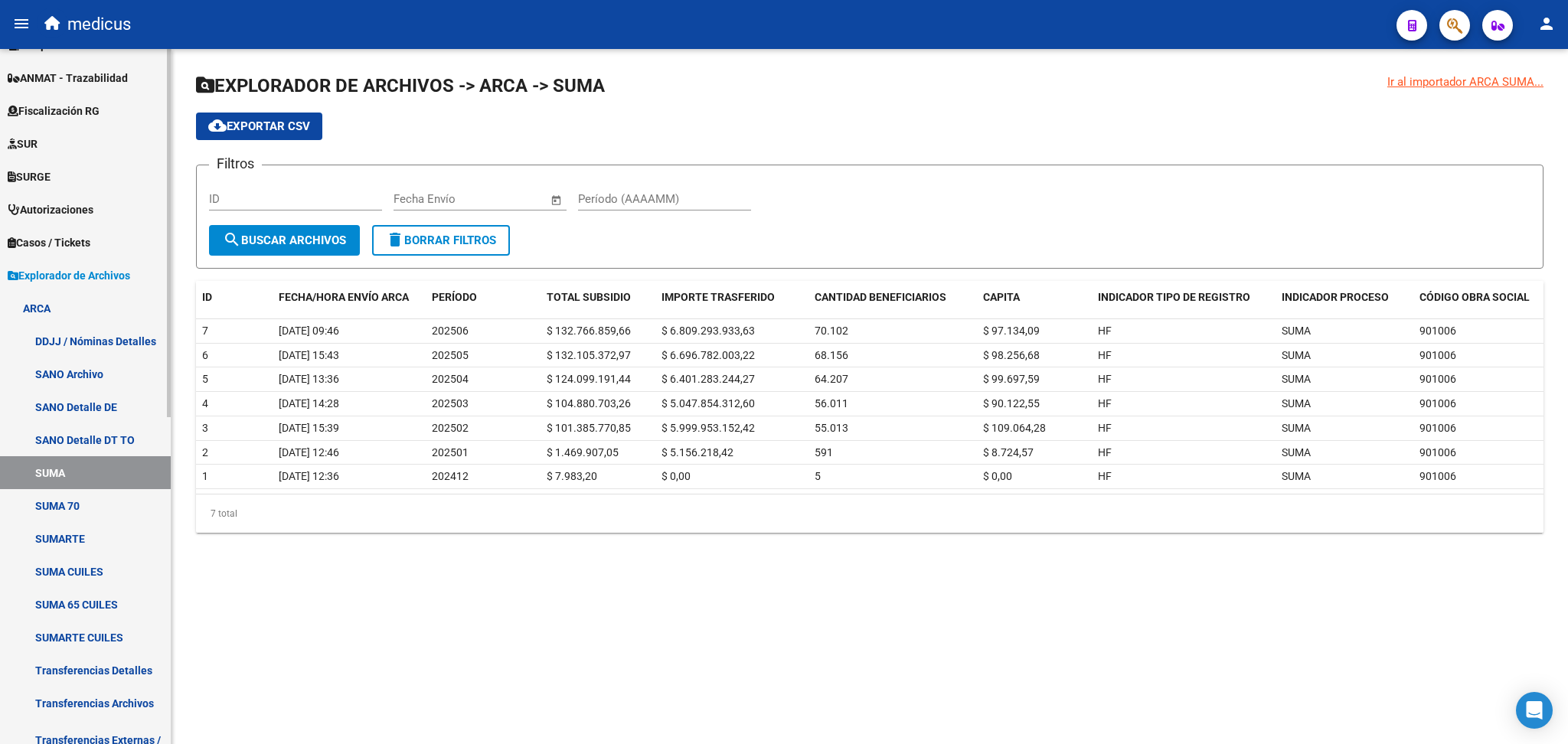
scroll to position [337, 0]
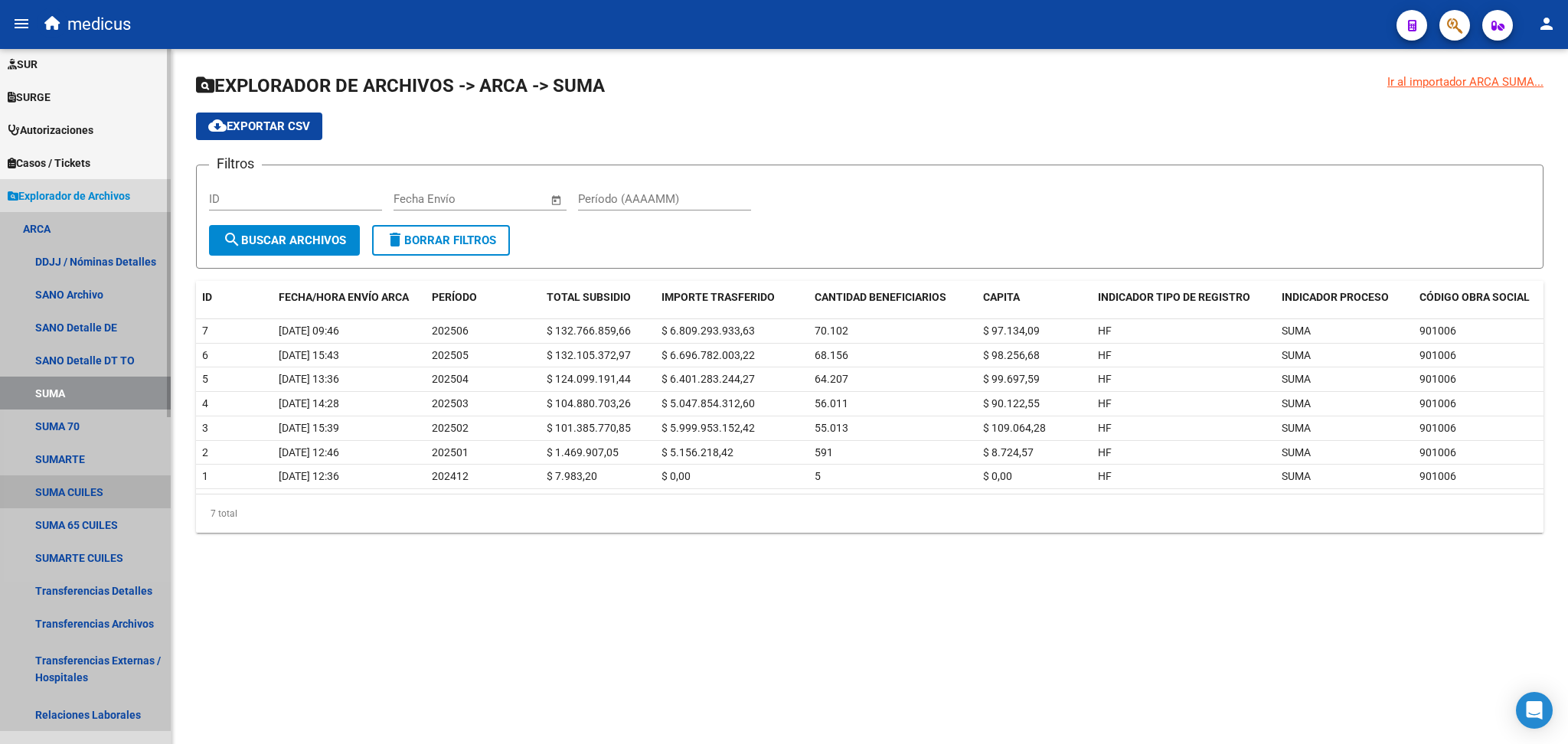
click at [106, 490] on link "SUMA CUILES" at bounding box center [85, 492] width 171 height 33
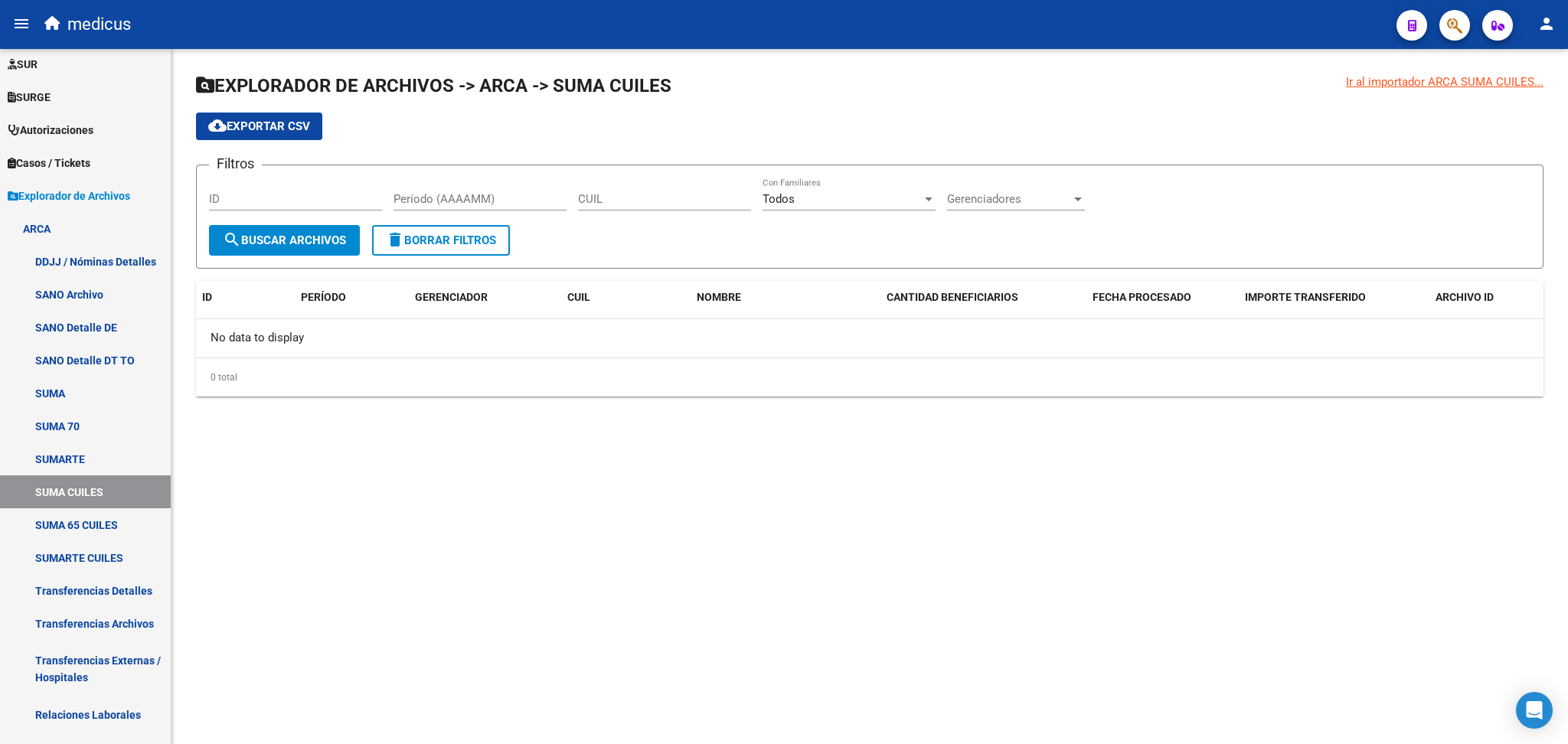
click at [307, 243] on span "search Buscar Archivos" at bounding box center [284, 241] width 123 height 14
click at [436, 197] on input "Período (AAAAMM)" at bounding box center [480, 199] width 173 height 14
type input "0"
type input "202506"
click at [335, 234] on span "search Buscar Archivos" at bounding box center [284, 241] width 123 height 14
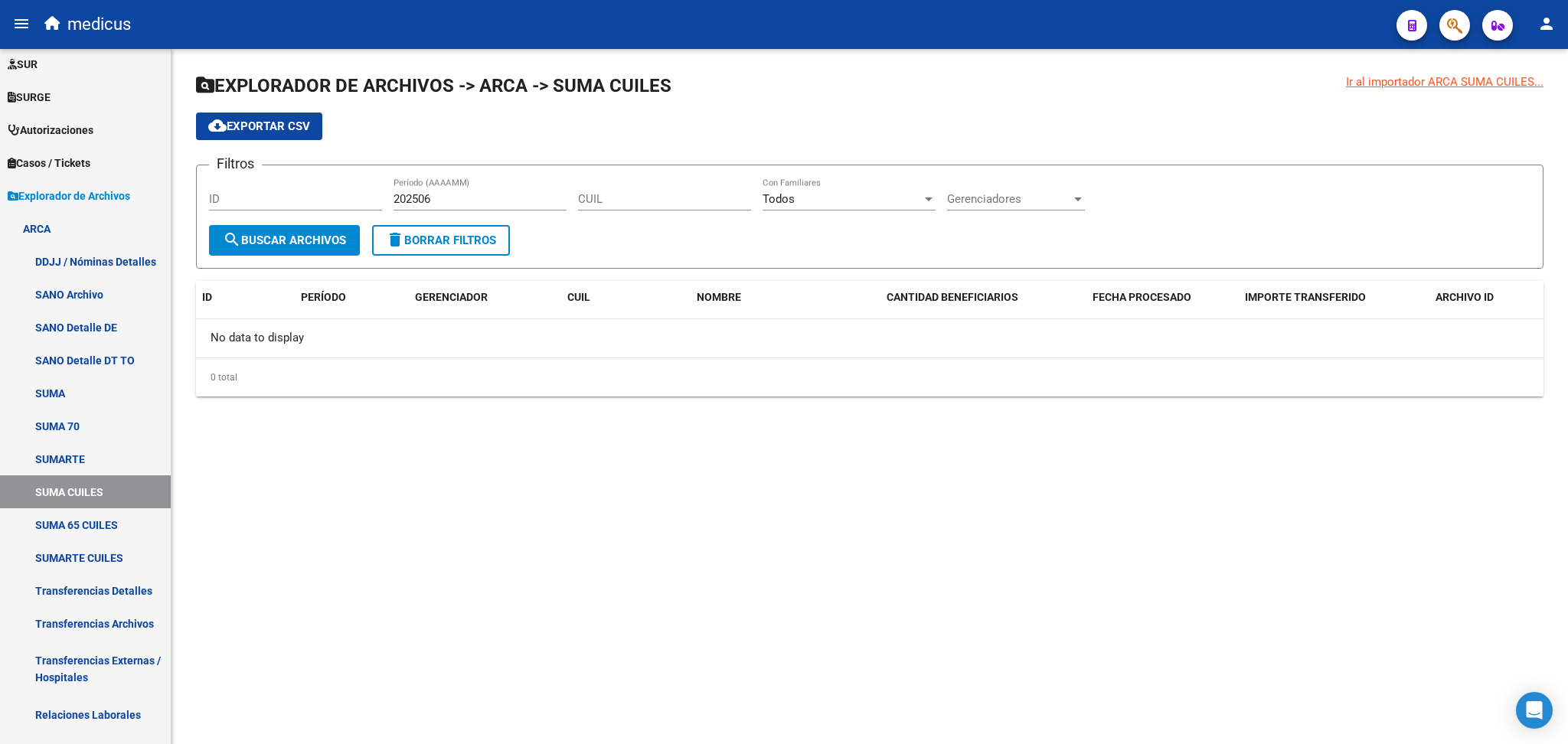
click at [290, 235] on span "search Buscar Archivos" at bounding box center [284, 241] width 123 height 14
click at [266, 234] on span "search Buscar Archivos" at bounding box center [284, 241] width 123 height 14
